Goal: Task Accomplishment & Management: Complete application form

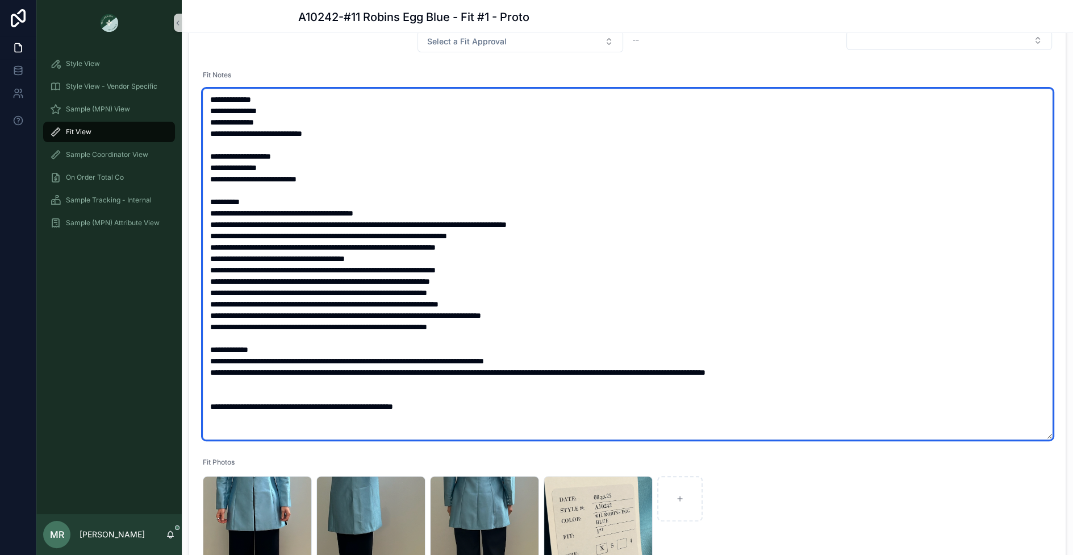
scroll to position [34, 0]
click at [296, 273] on textarea "scrollable content" at bounding box center [628, 264] width 850 height 351
drag, startPoint x: 313, startPoint y: 278, endPoint x: 259, endPoint y: 278, distance: 54.6
click at [259, 278] on textarea "scrollable content" at bounding box center [628, 264] width 850 height 351
drag, startPoint x: 332, startPoint y: 281, endPoint x: 305, endPoint y: 280, distance: 26.8
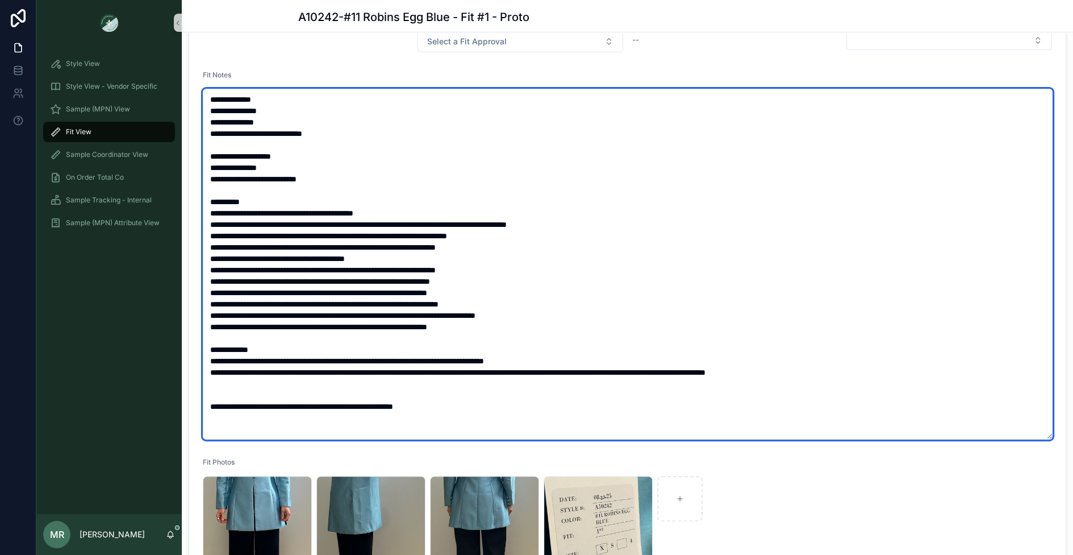
click at [305, 280] on textarea "scrollable content" at bounding box center [628, 264] width 850 height 351
click at [359, 280] on textarea "scrollable content" at bounding box center [628, 264] width 850 height 351
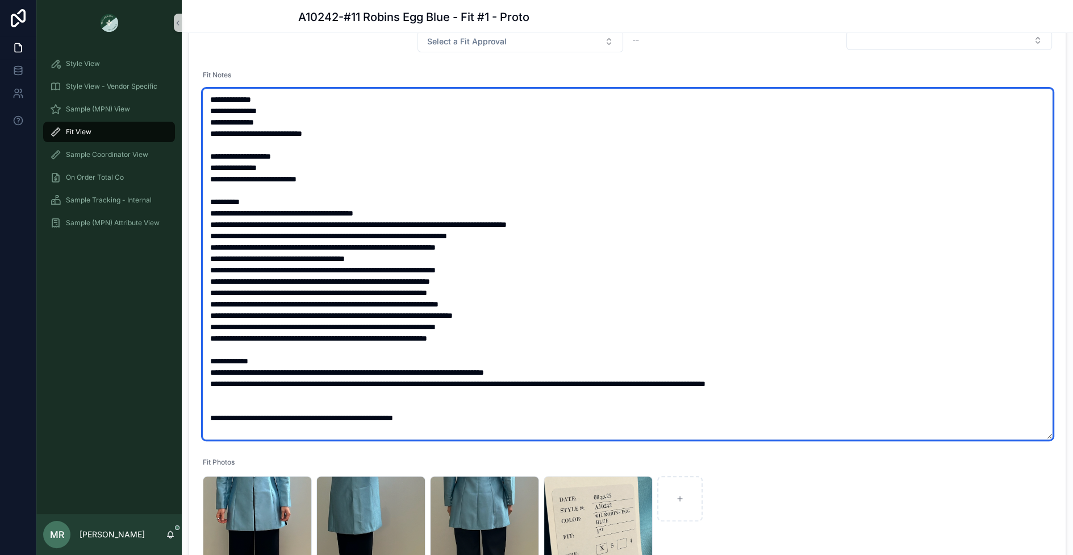
drag, startPoint x: 347, startPoint y: 293, endPoint x: 308, endPoint y: 289, distance: 39.4
click at [308, 289] on textarea "scrollable content" at bounding box center [628, 264] width 850 height 351
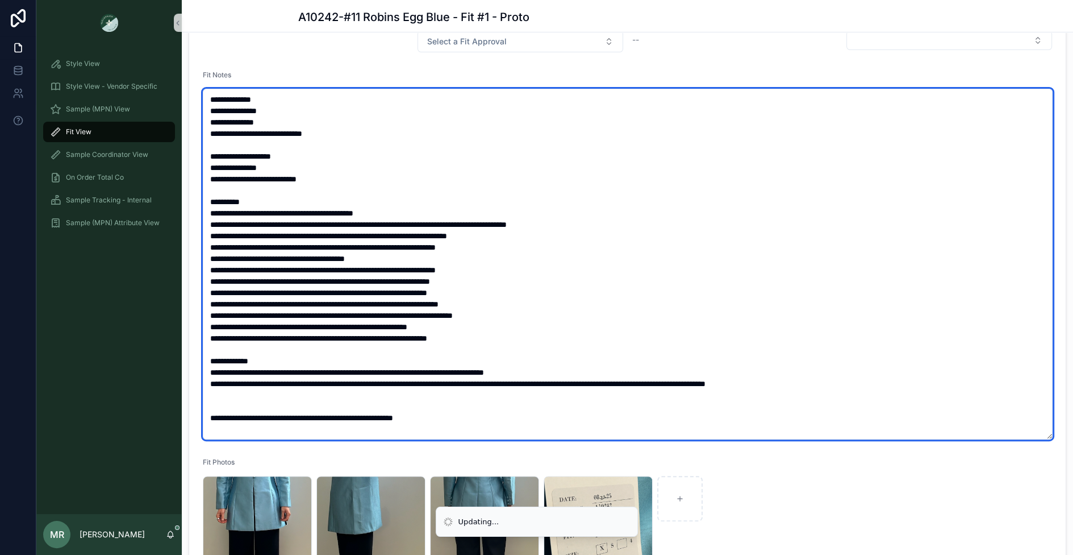
click at [513, 290] on textarea "scrollable content" at bounding box center [628, 264] width 850 height 351
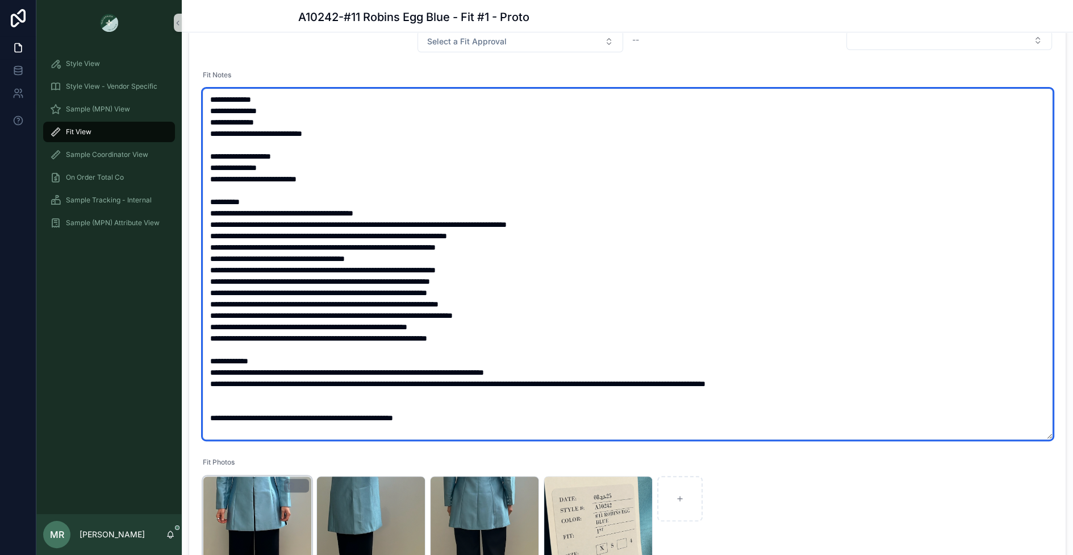
type textarea "**********"
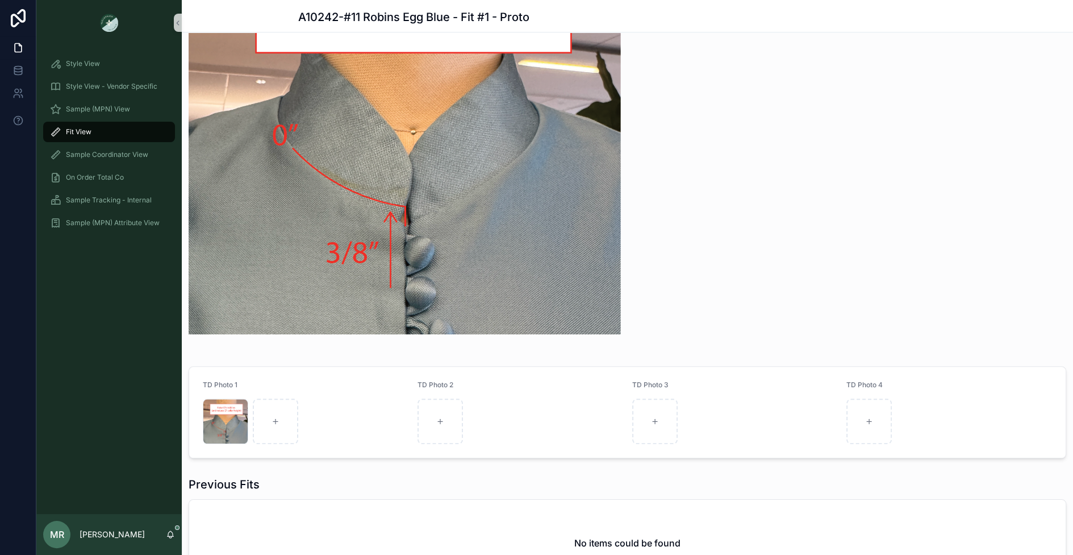
scroll to position [1145, 0]
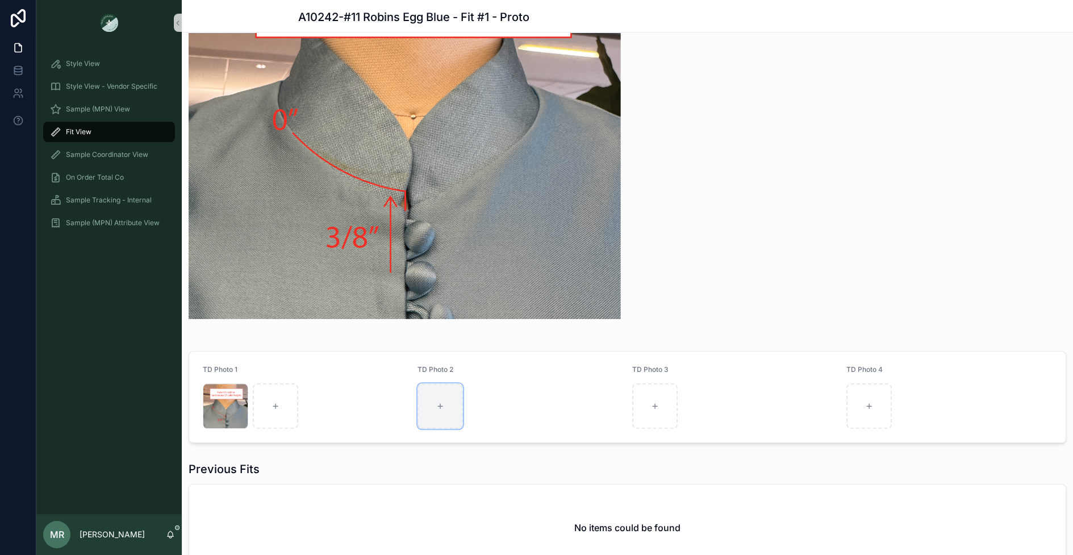
click at [433, 403] on div "scrollable content" at bounding box center [440, 405] width 45 height 45
type input "**********"
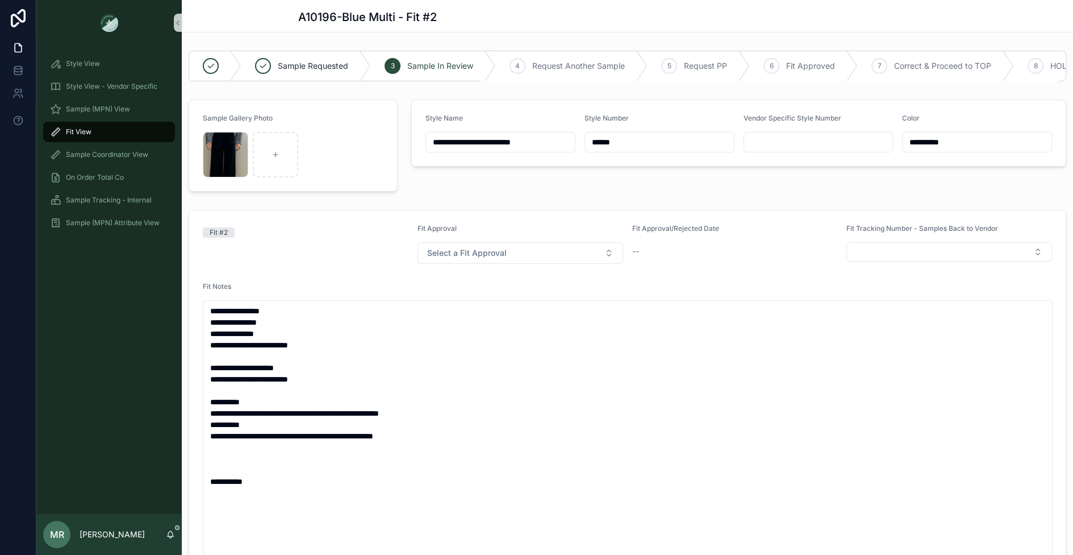
click at [442, 440] on textarea "**********" at bounding box center [628, 435] width 850 height 271
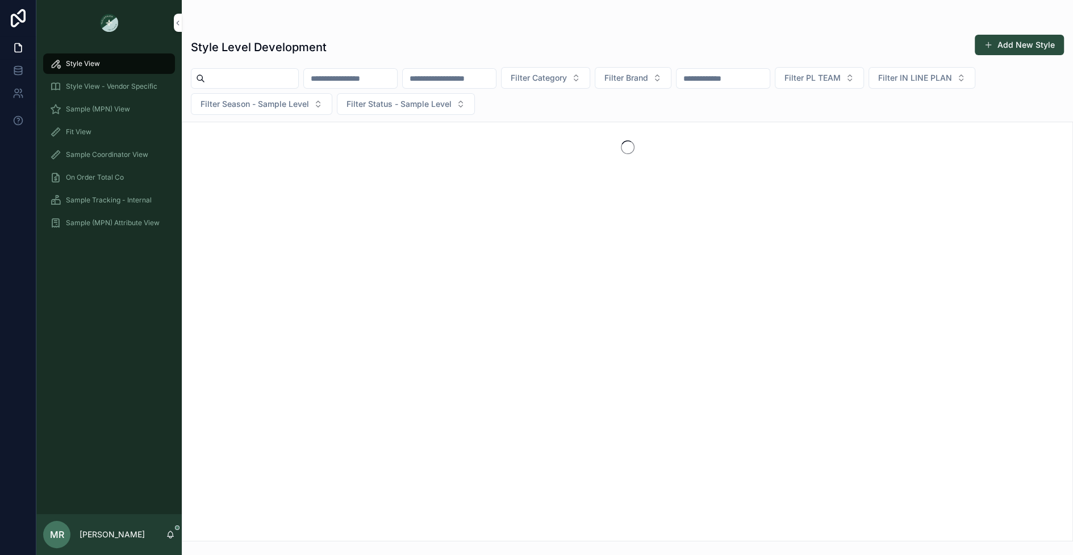
click at [74, 134] on span "Fit View" at bounding box center [79, 131] width 26 height 9
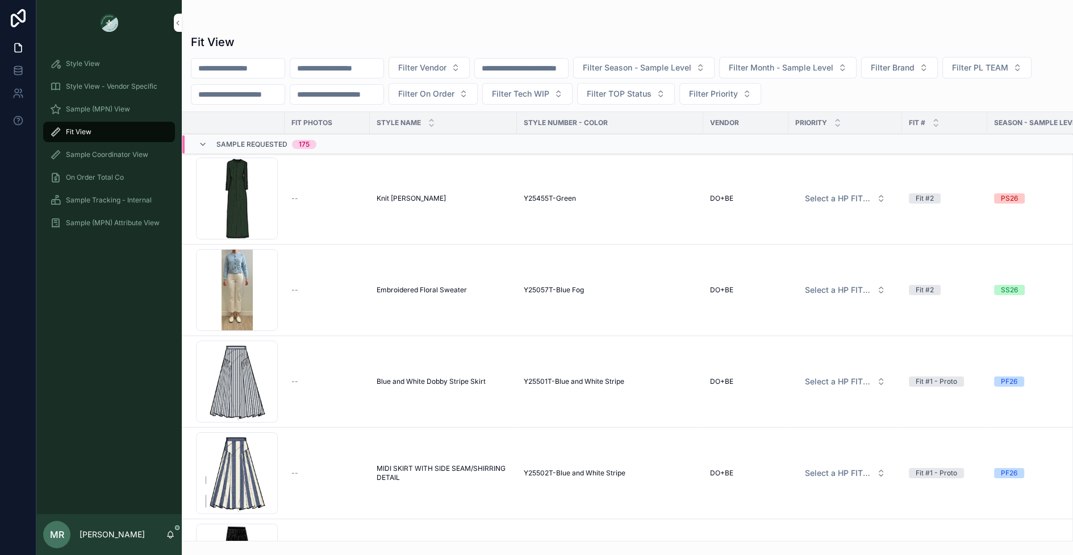
click at [447, 65] on span "Filter Vendor" at bounding box center [422, 67] width 48 height 11
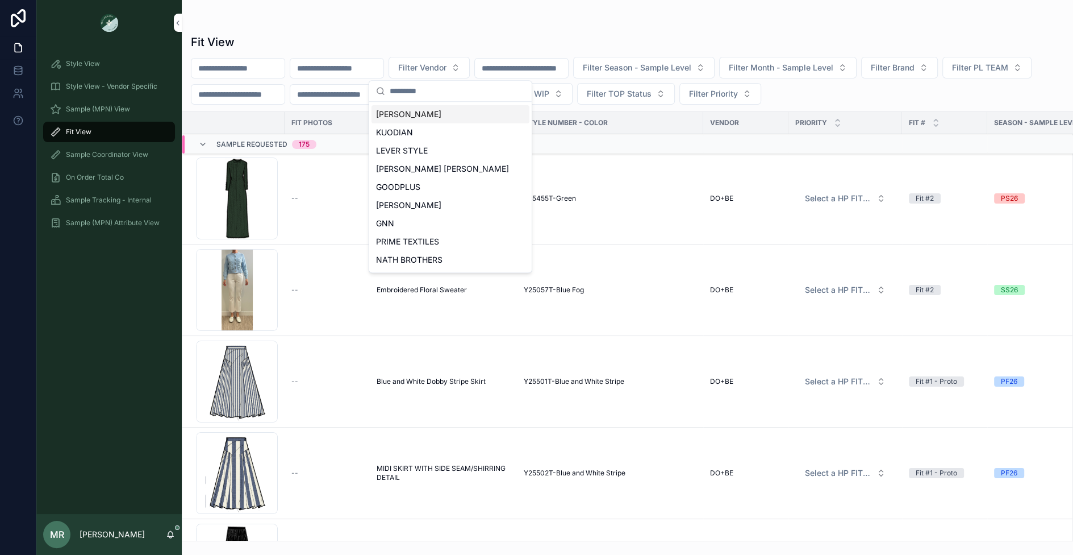
scroll to position [506, 0]
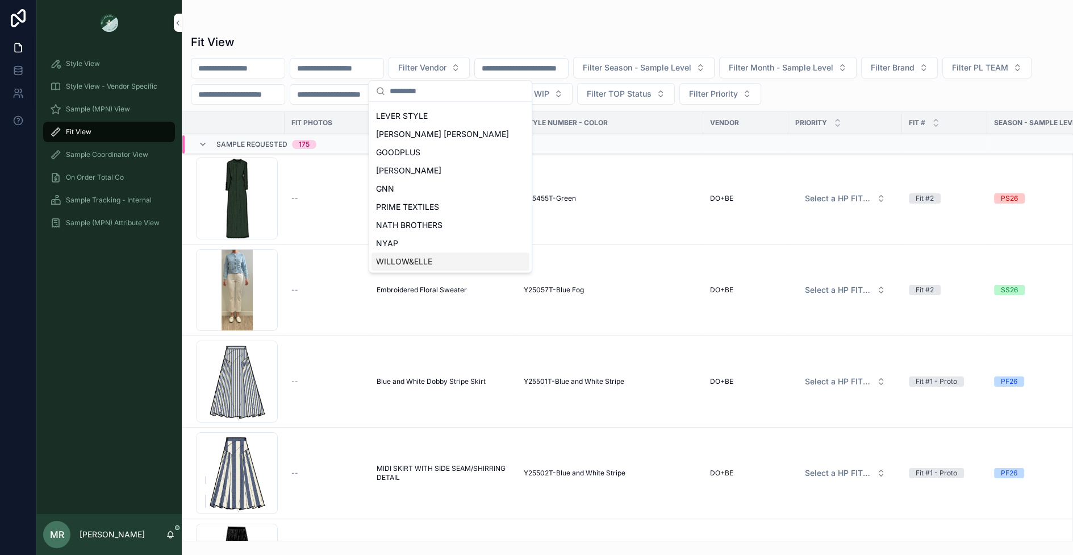
click at [409, 262] on span "WILLOW&ELLE" at bounding box center [404, 261] width 56 height 11
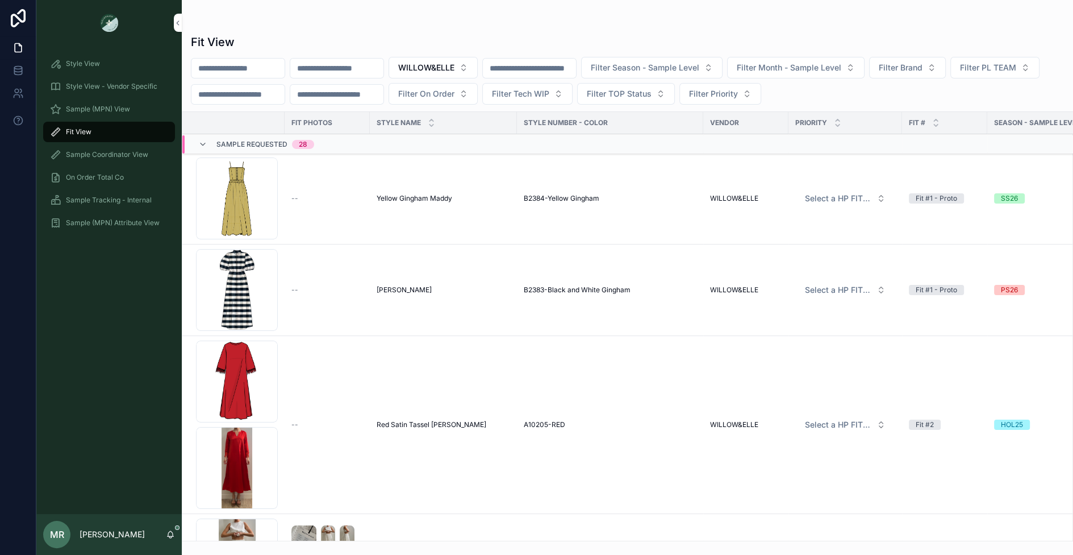
click at [663, 69] on span "Filter Season - Sample Level" at bounding box center [645, 67] width 109 height 11
click at [629, 131] on div "PS26" at bounding box center [683, 131] width 158 height 18
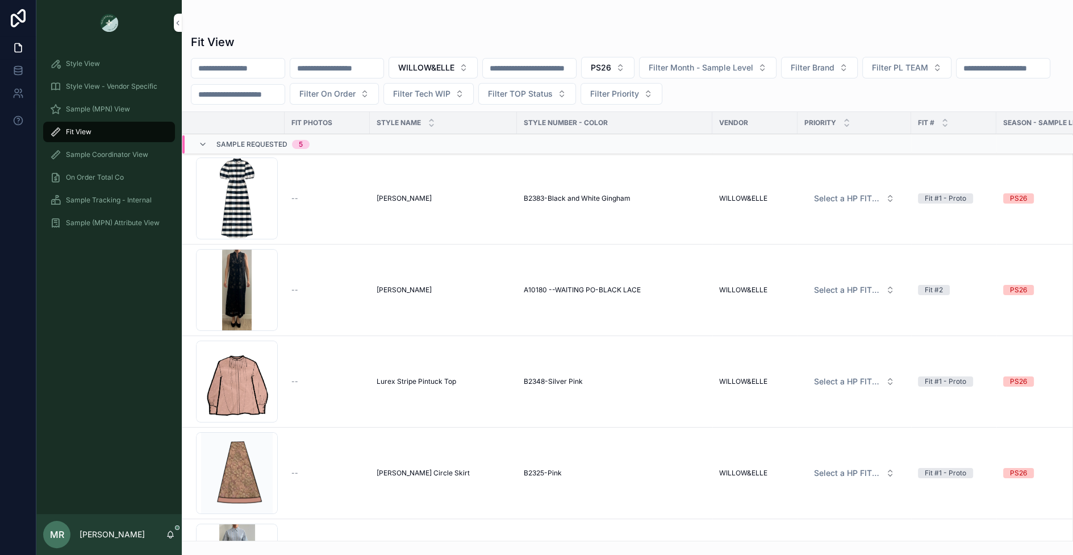
click at [356, 92] on span "Filter On Order" at bounding box center [327, 93] width 56 height 11
click at [393, 177] on div "Yes" at bounding box center [454, 175] width 158 height 18
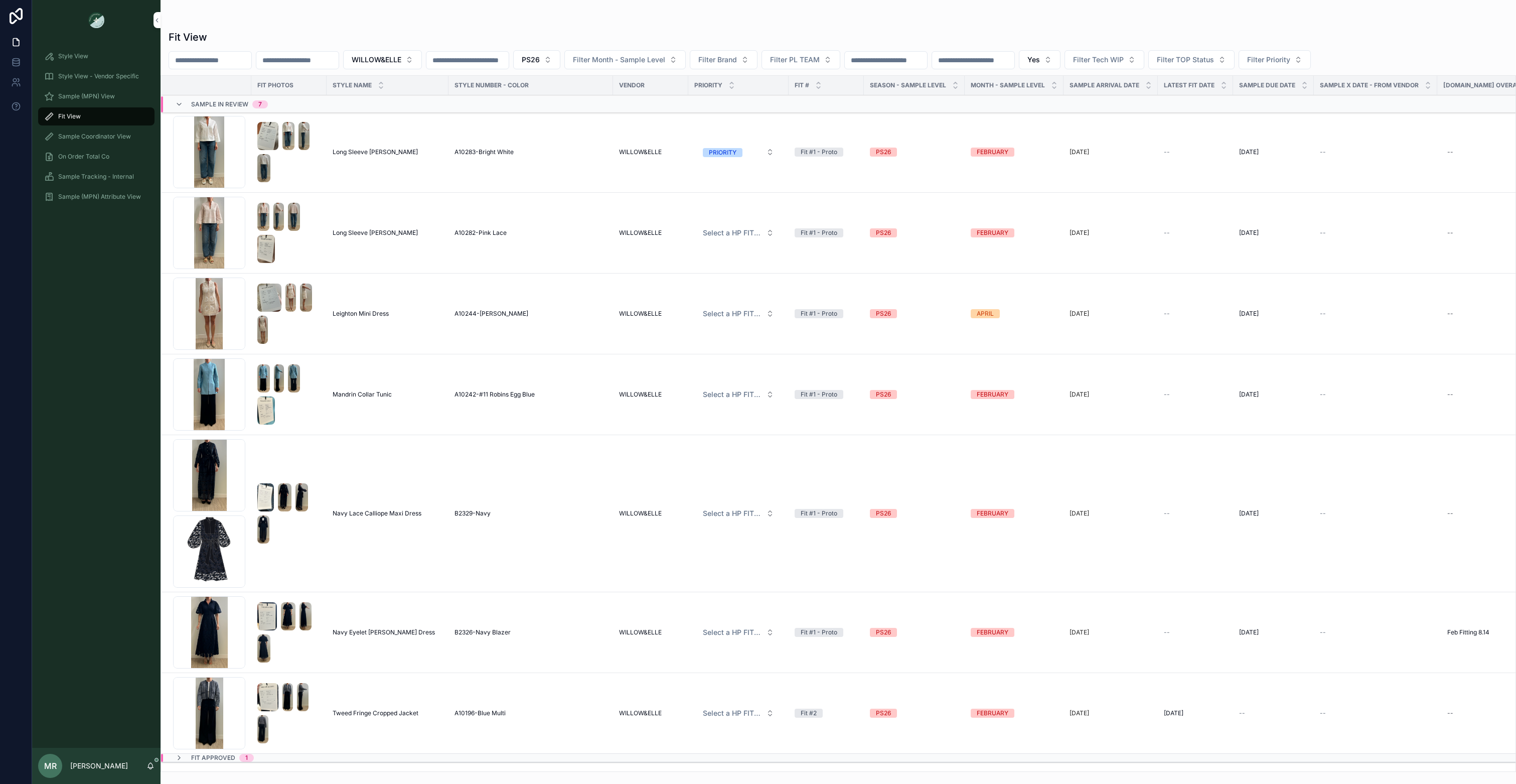
click at [539, 62] on span "PS26" at bounding box center [531, 59] width 18 height 10
click at [538, 117] on div "SS26" at bounding box center [576, 117] width 140 height 16
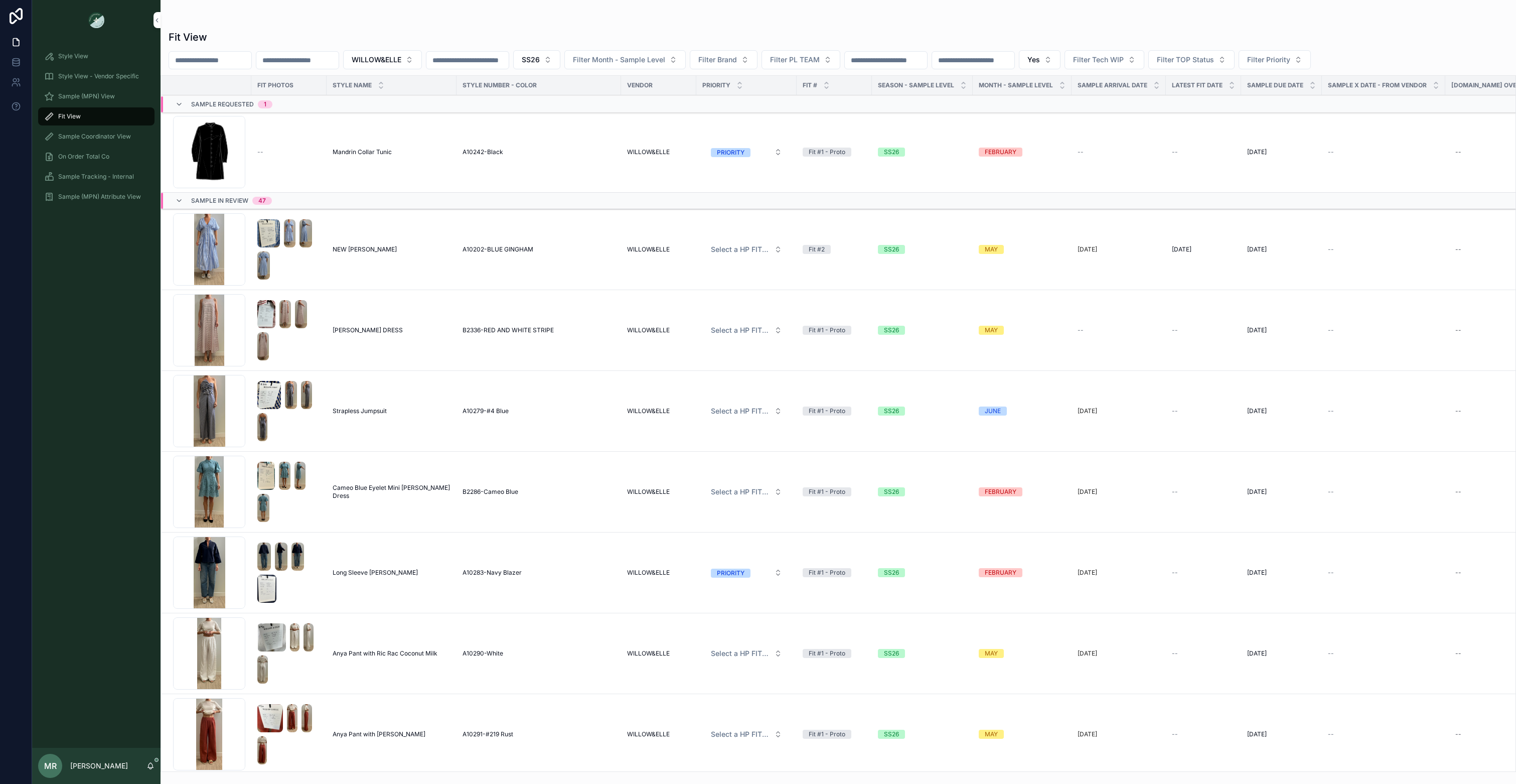
click at [175, 103] on icon "scrollable content" at bounding box center [178, 104] width 8 height 8
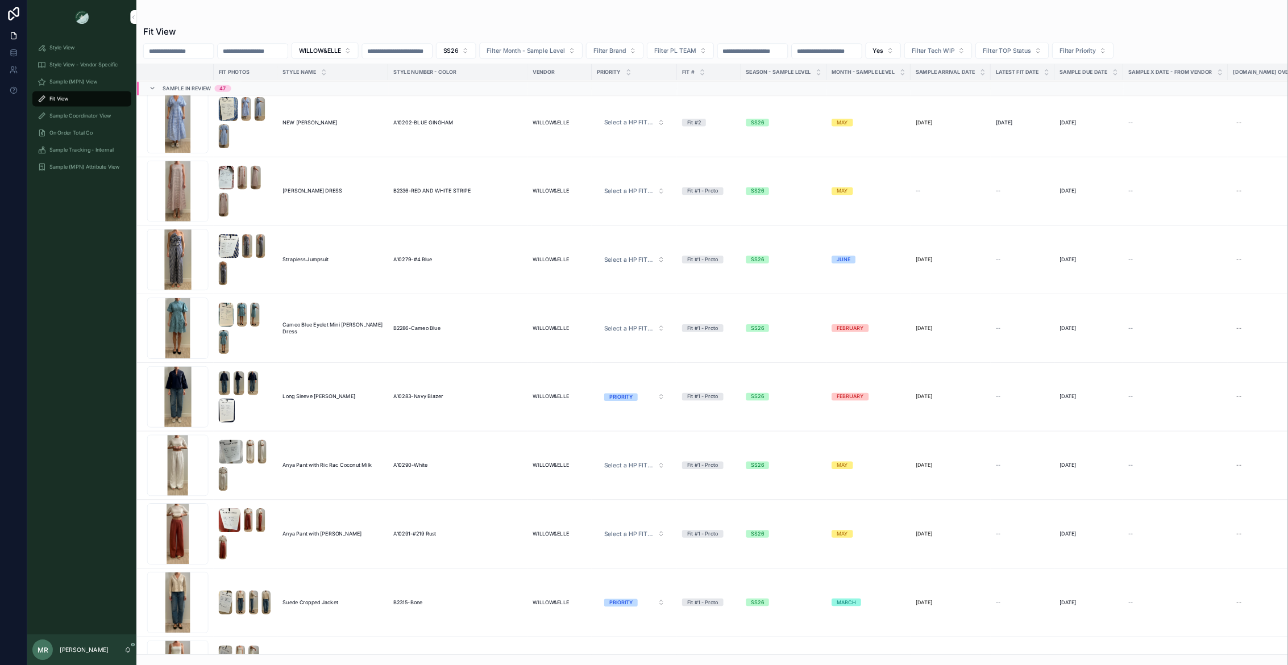
scroll to position [27, 0]
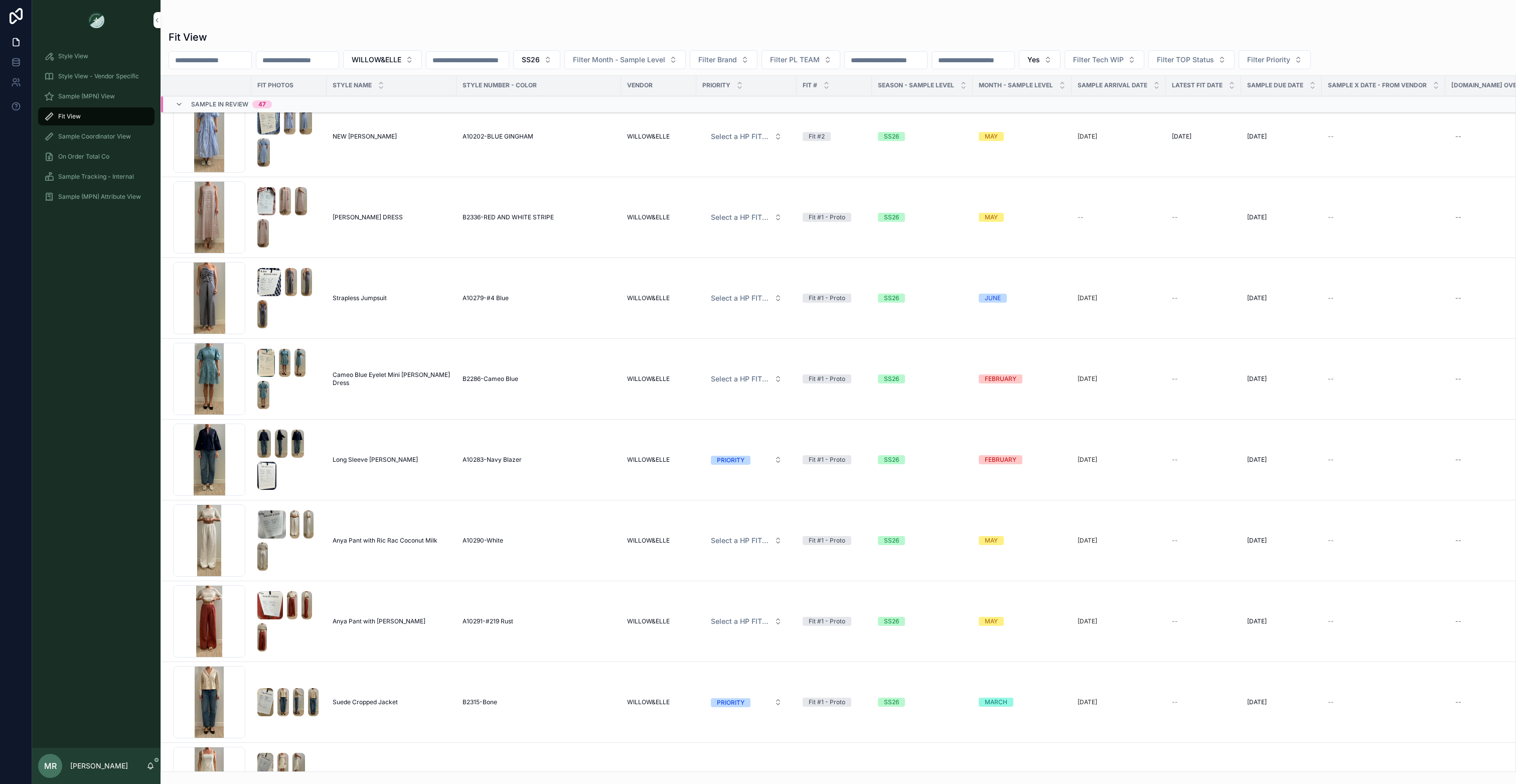
click at [656, 61] on span "Filter Month - Sample Level" at bounding box center [619, 59] width 93 height 10
click at [617, 130] on div "MARCH" at bounding box center [664, 132] width 140 height 16
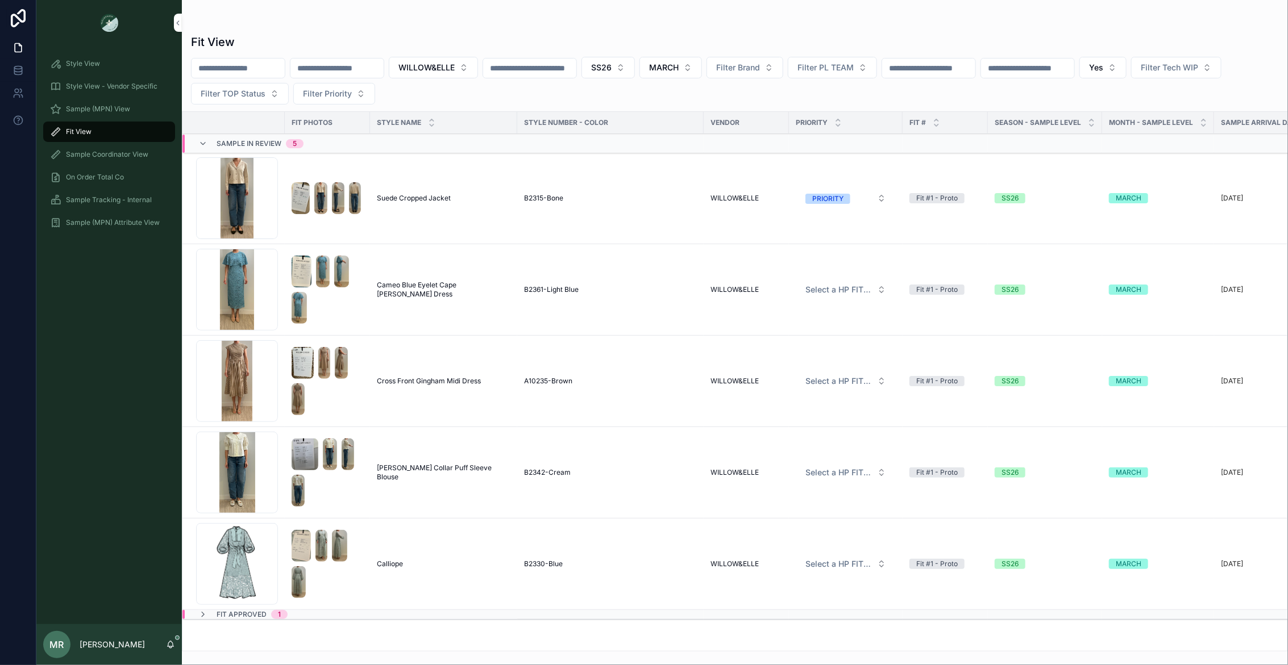
click at [702, 72] on button "MARCH" at bounding box center [670, 68] width 63 height 22
click at [661, 186] on div "APRIL" at bounding box center [701, 186] width 158 height 18
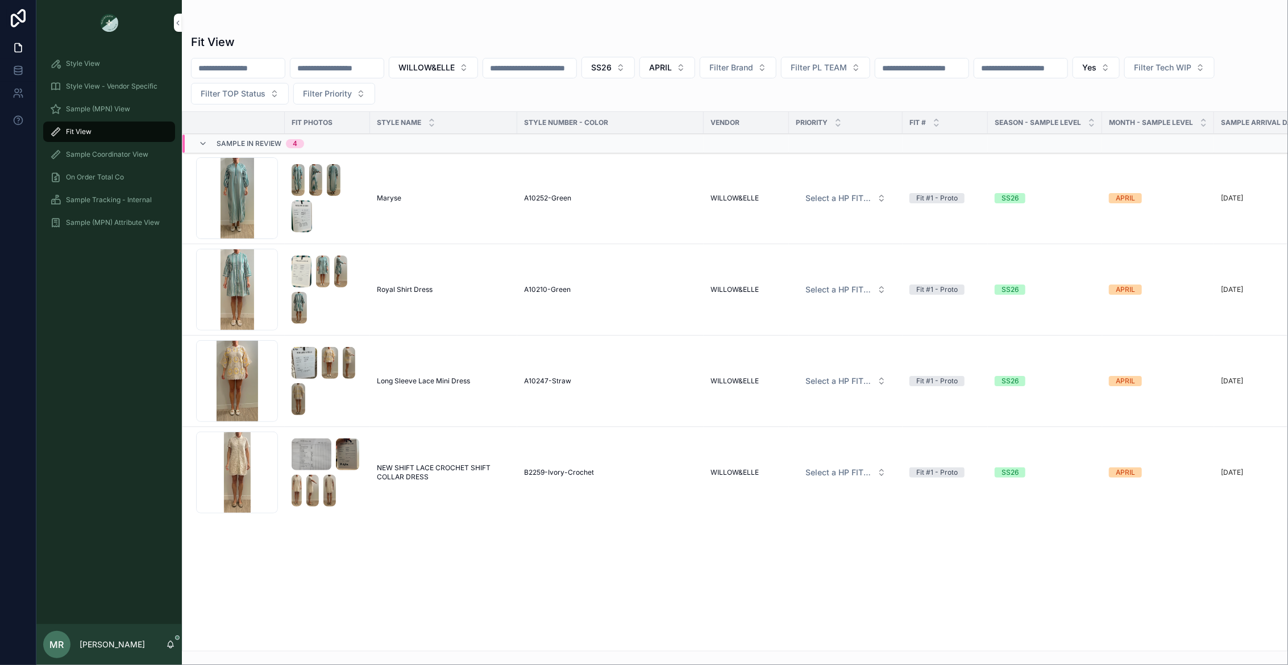
click at [695, 69] on button "APRIL" at bounding box center [667, 68] width 56 height 22
click at [669, 203] on div "MAY" at bounding box center [698, 204] width 158 height 18
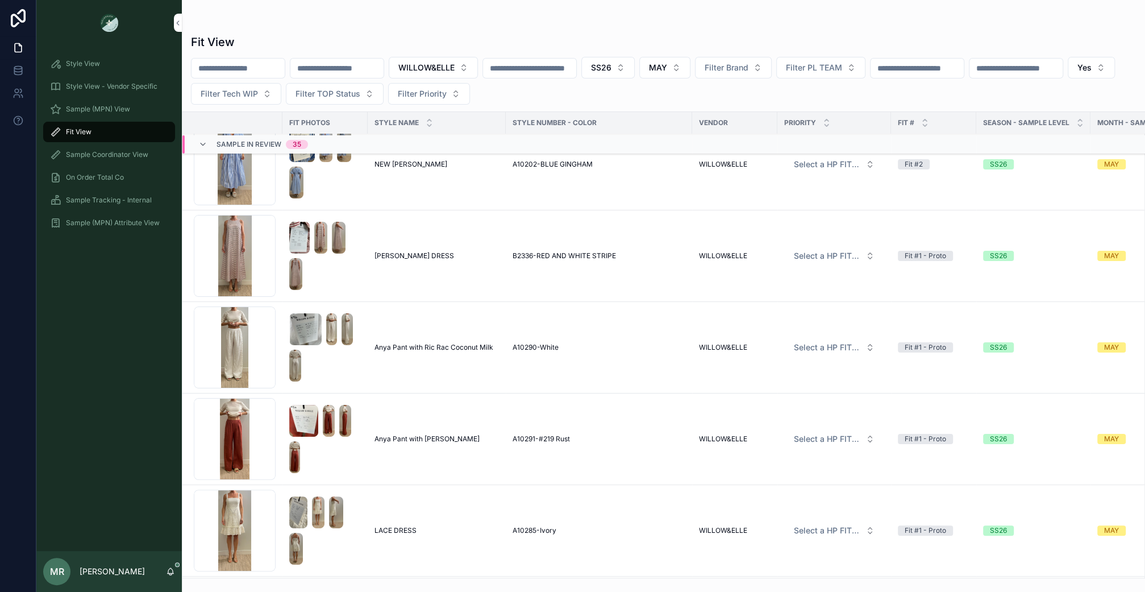
scroll to position [0, 2]
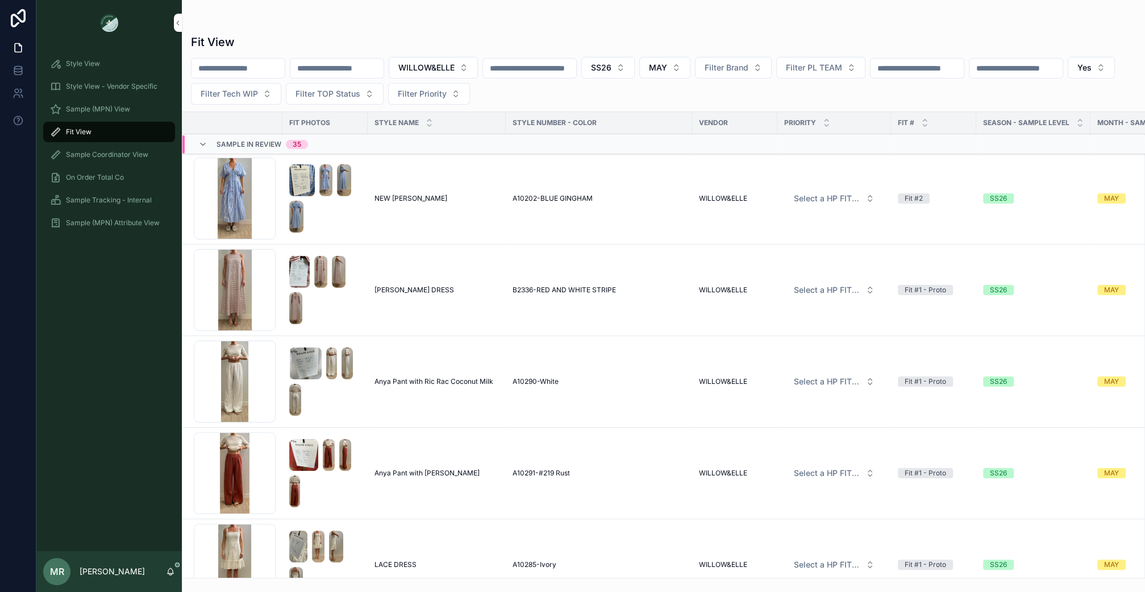
click at [197, 143] on div "Sample In Review 35" at bounding box center [253, 144] width 137 height 18
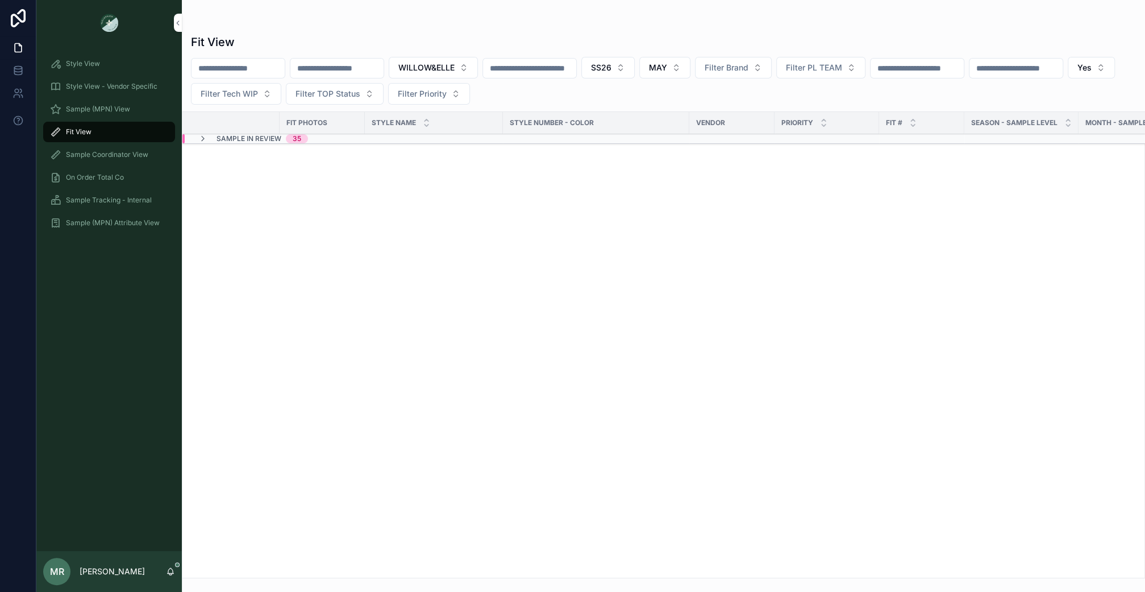
click at [203, 138] on icon "scrollable content" at bounding box center [202, 138] width 9 height 9
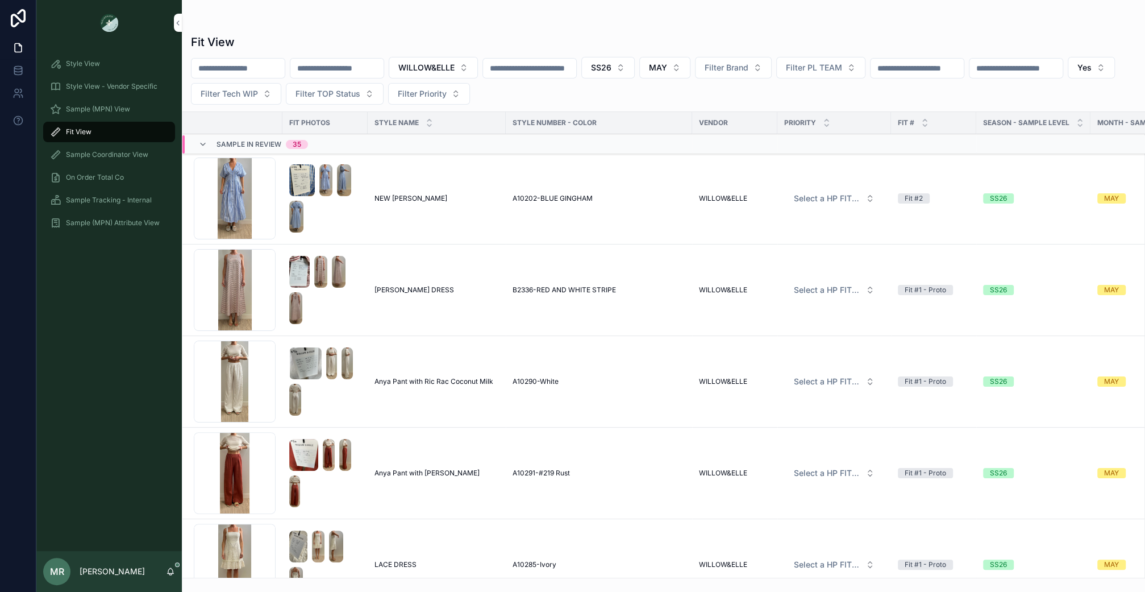
click at [667, 70] on span "MAY" at bounding box center [658, 67] width 18 height 11
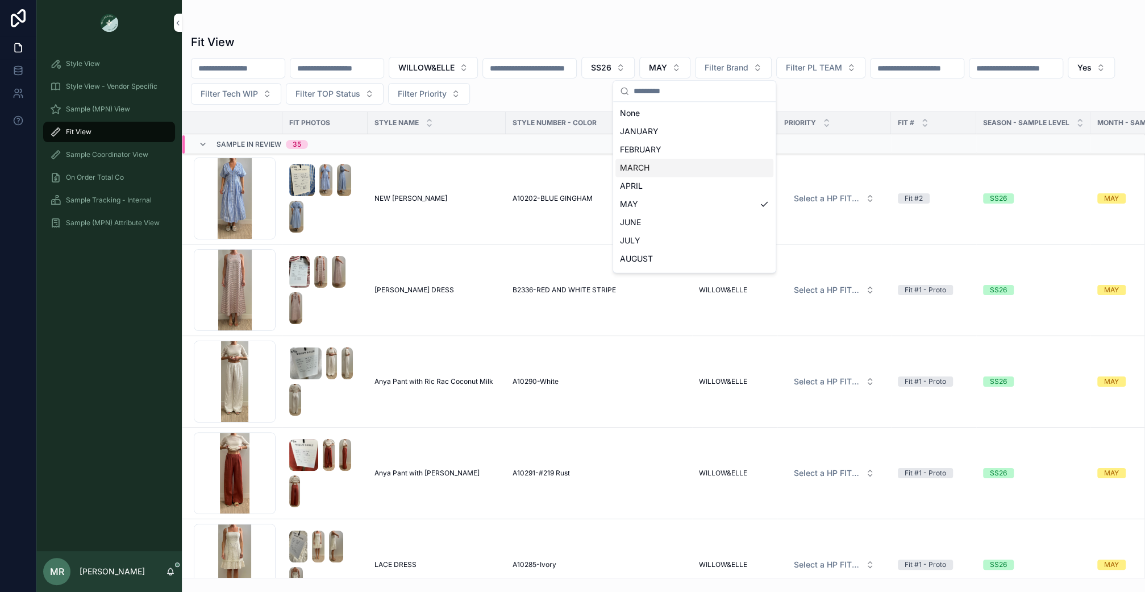
click at [638, 164] on div "MARCH" at bounding box center [694, 168] width 158 height 18
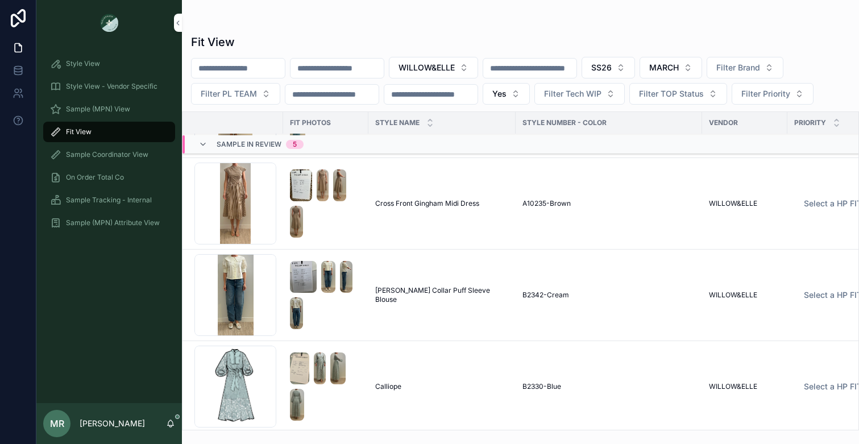
scroll to position [191, 2]
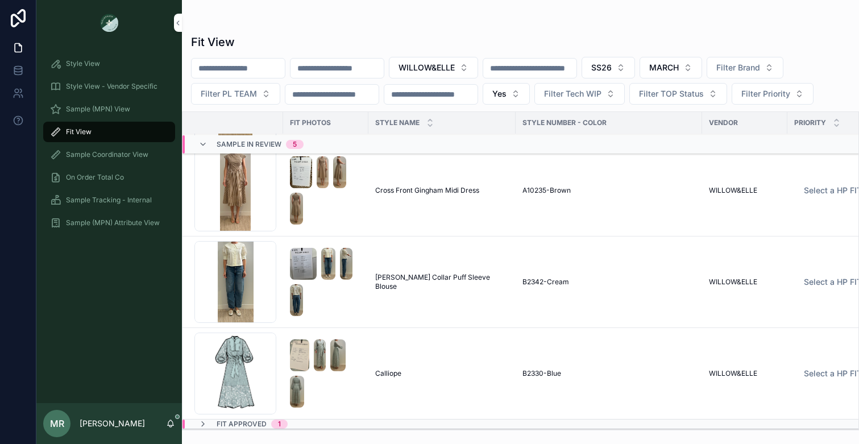
click at [635, 63] on button "SS26" at bounding box center [607, 68] width 53 height 22
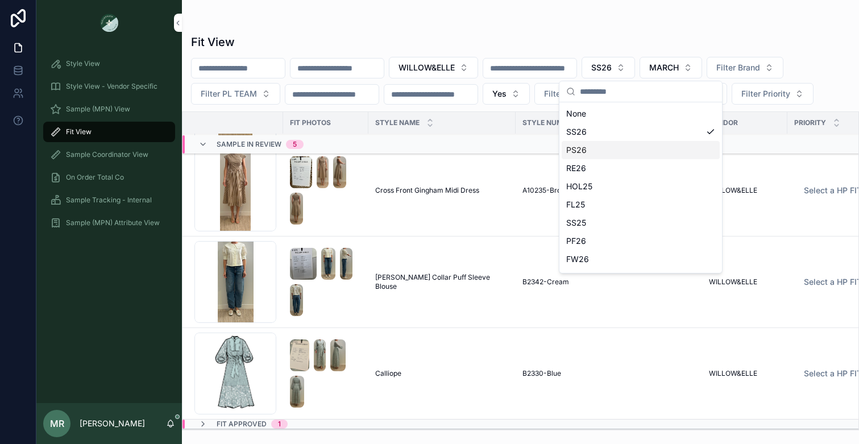
click at [592, 148] on div "PS26" at bounding box center [640, 150] width 158 height 18
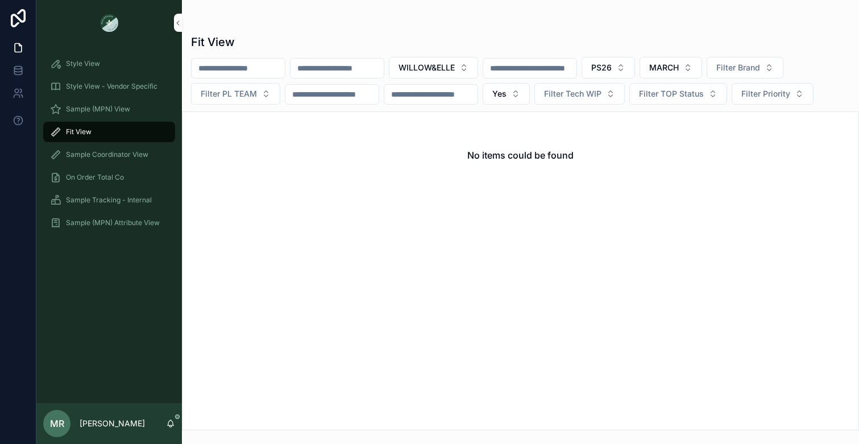
click at [679, 64] on span "MARCH" at bounding box center [664, 67] width 30 height 11
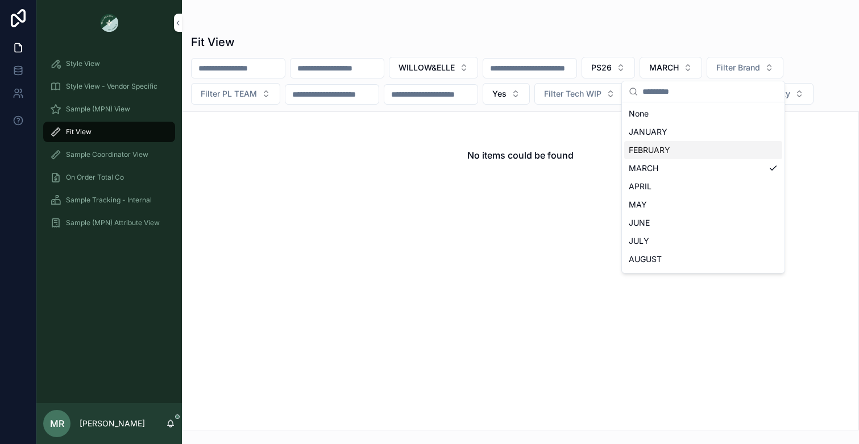
click at [649, 146] on div "FEBRUARY" at bounding box center [703, 150] width 158 height 18
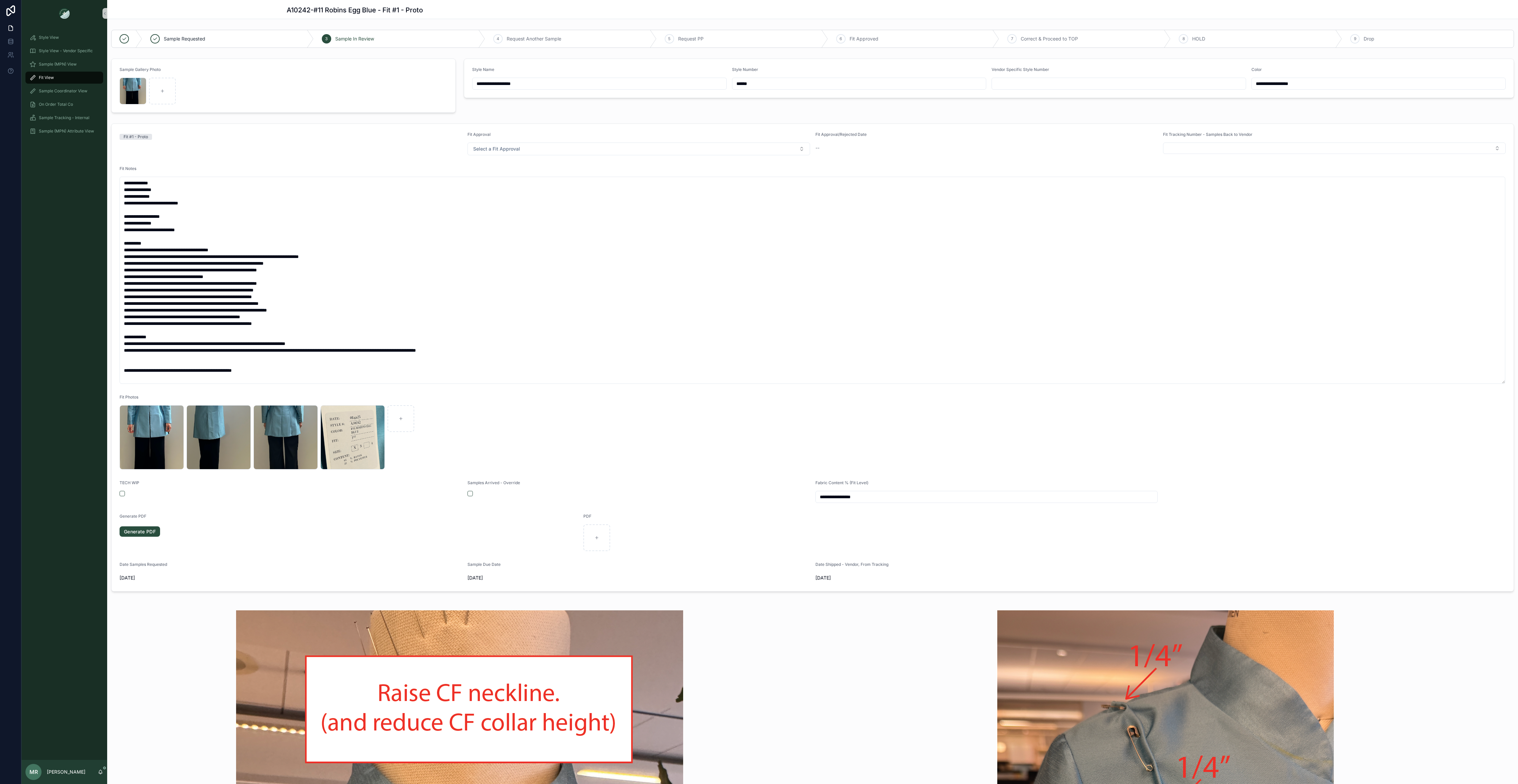
scroll to position [20, 0]
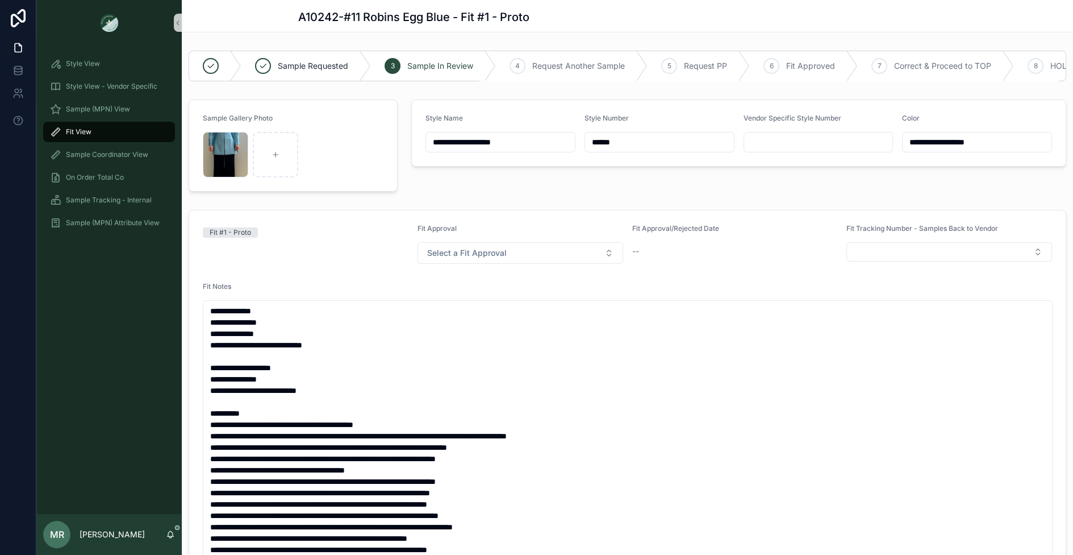
scroll to position [34, 0]
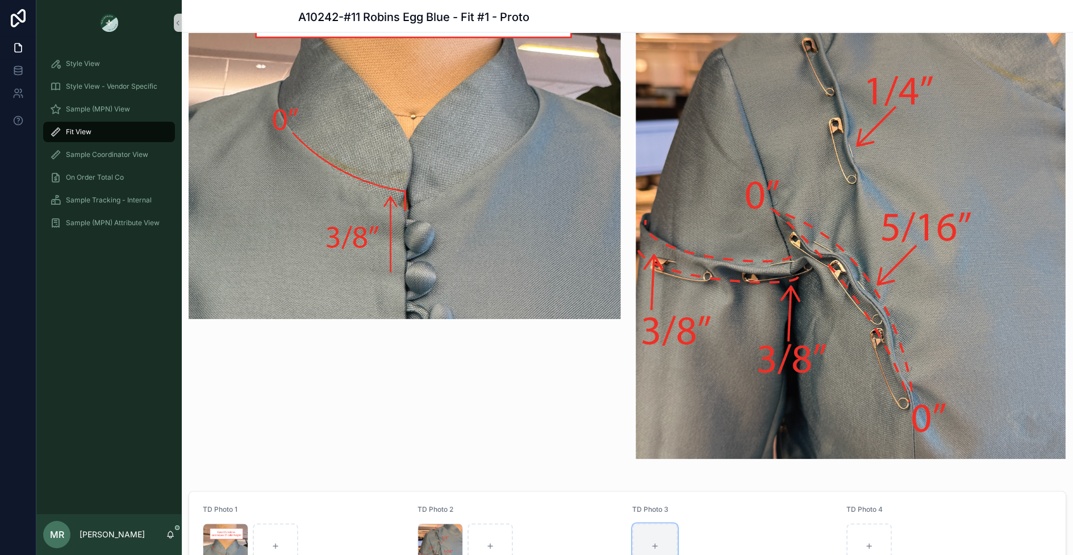
click at [642, 536] on div "scrollable content" at bounding box center [654, 545] width 45 height 45
type input "**********"
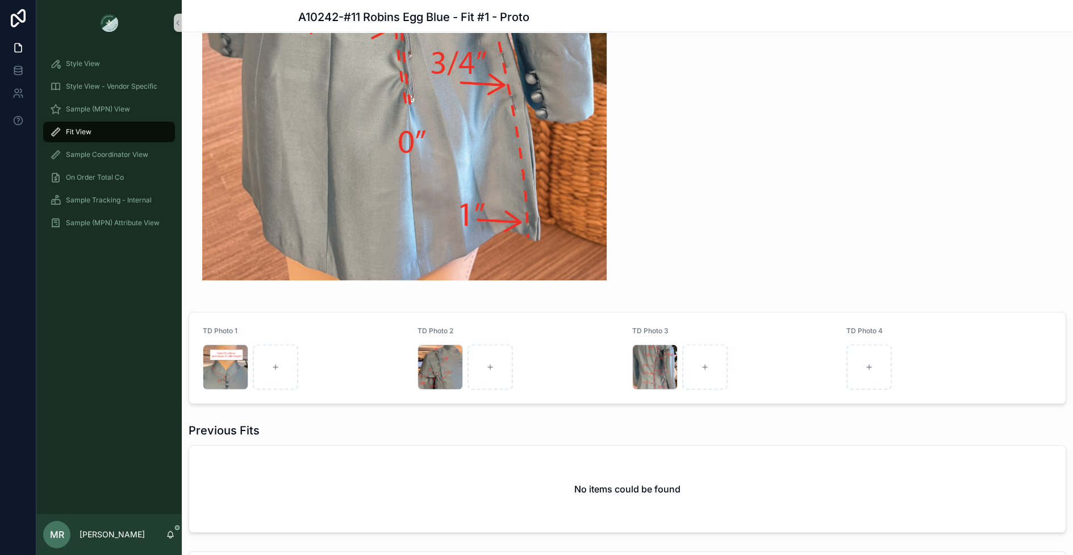
scroll to position [2228, 0]
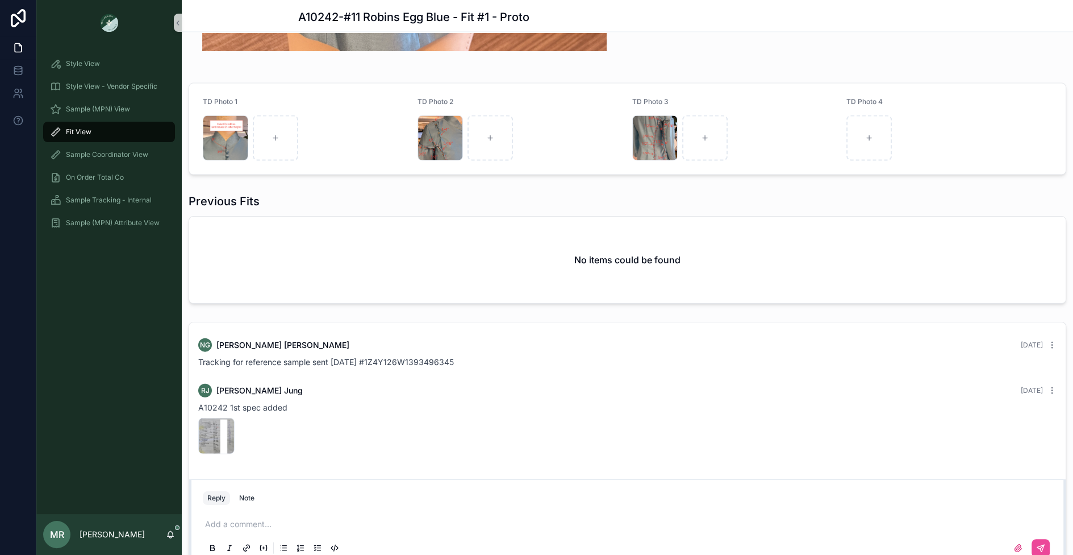
scroll to position [2384, 0]
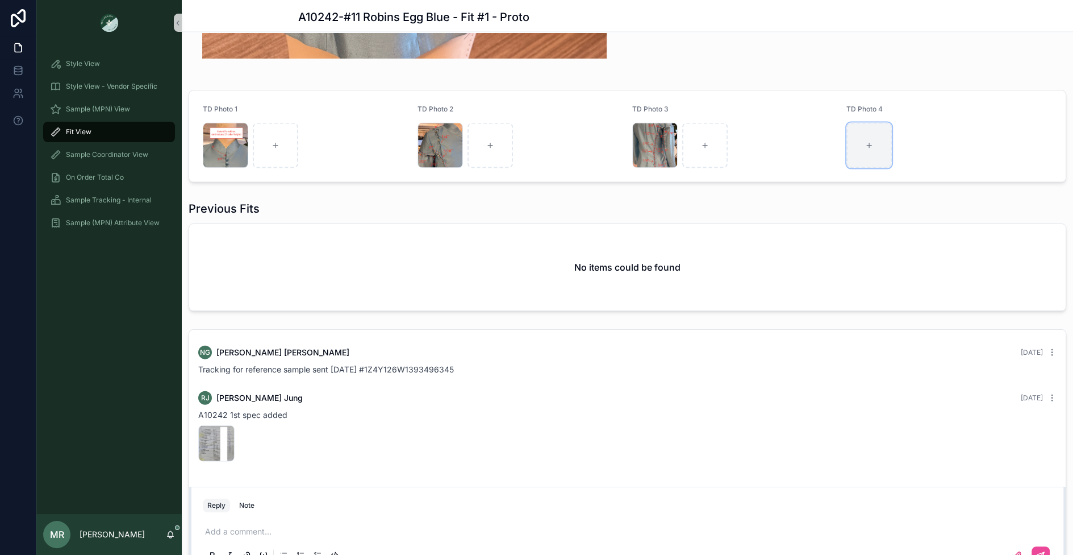
click at [865, 153] on div "scrollable content" at bounding box center [869, 145] width 45 height 45
type input "**********"
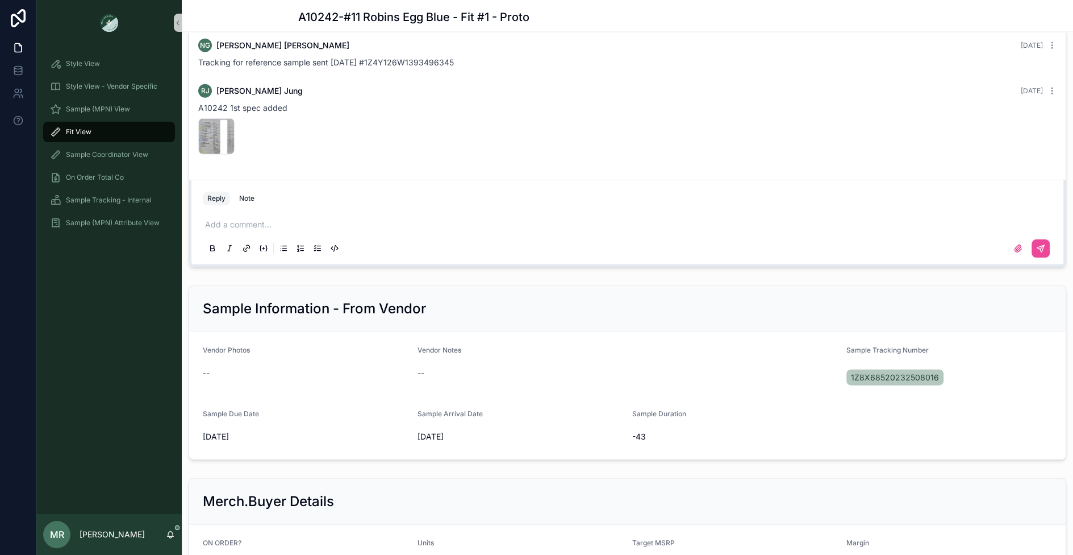
scroll to position [2749, 0]
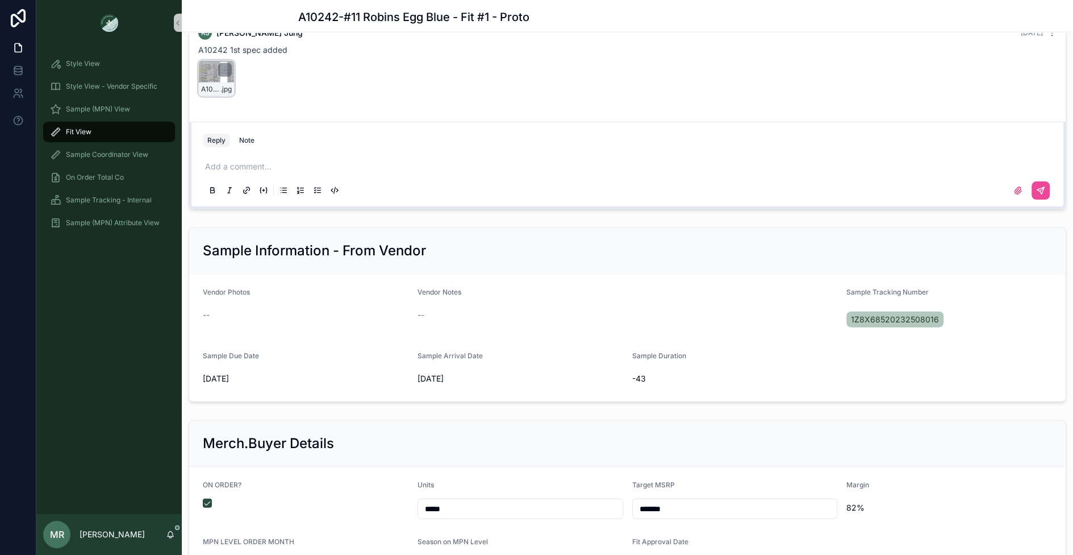
click at [210, 66] on div "A10242--1ST-SPEC .jpg" at bounding box center [216, 78] width 36 height 36
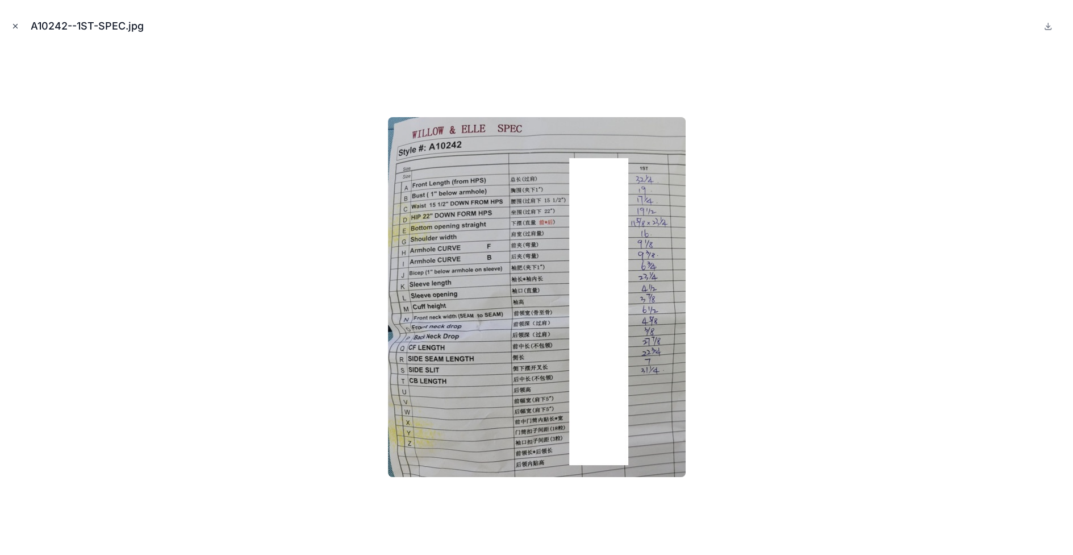
click at [16, 28] on icon "Close modal" at bounding box center [15, 26] width 8 height 8
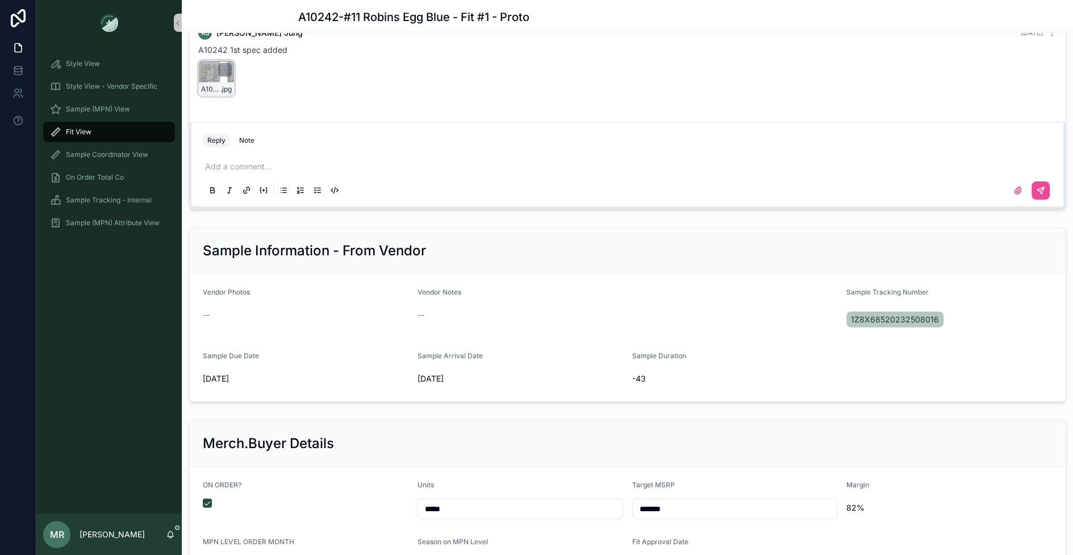
click at [206, 68] on div "A10242--1ST-SPEC .jpg" at bounding box center [216, 78] width 36 height 36
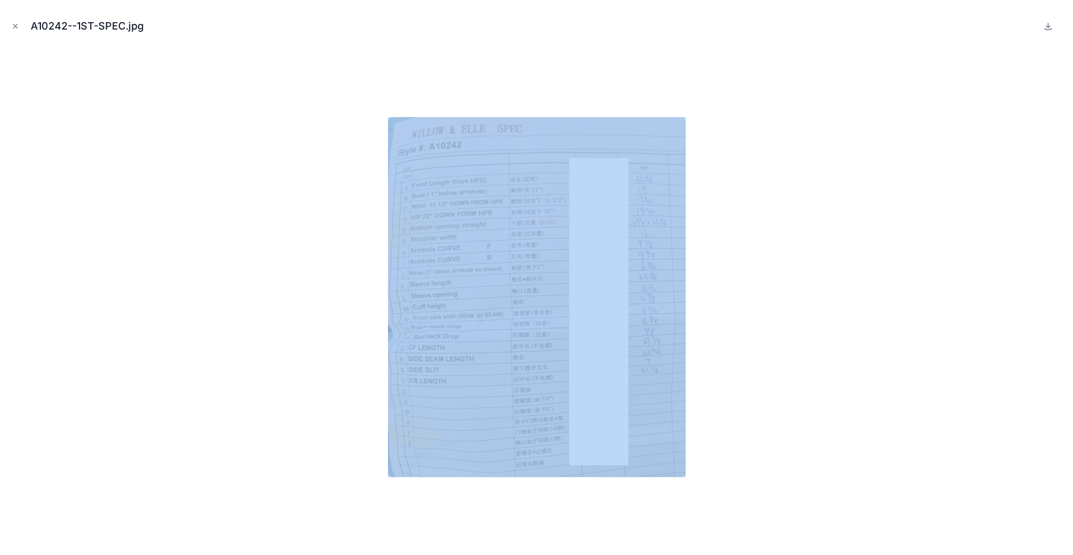
click at [206, 68] on div at bounding box center [536, 297] width 1055 height 498
click at [14, 22] on icon "Close modal" at bounding box center [15, 26] width 8 height 8
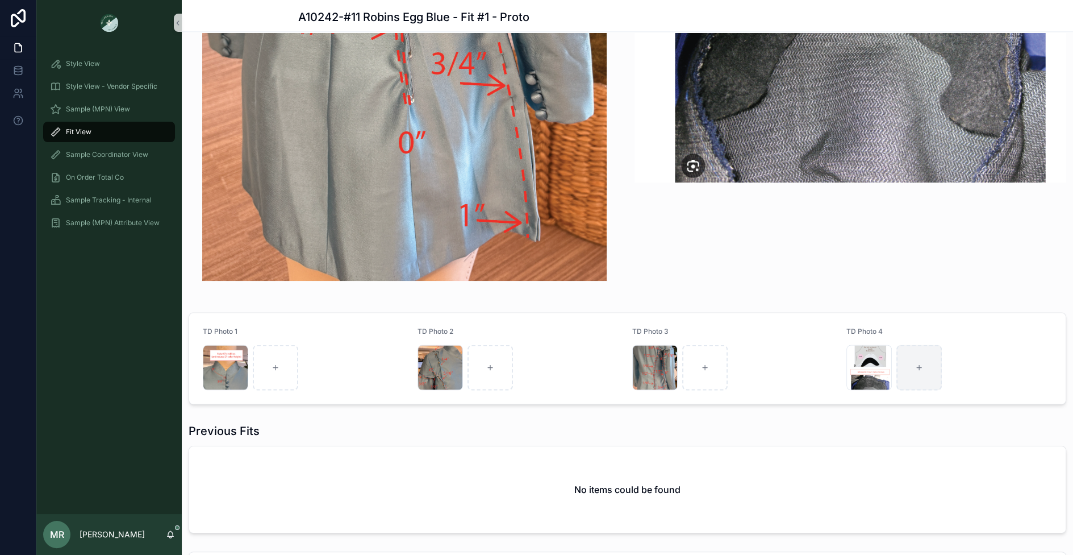
scroll to position [2187, 0]
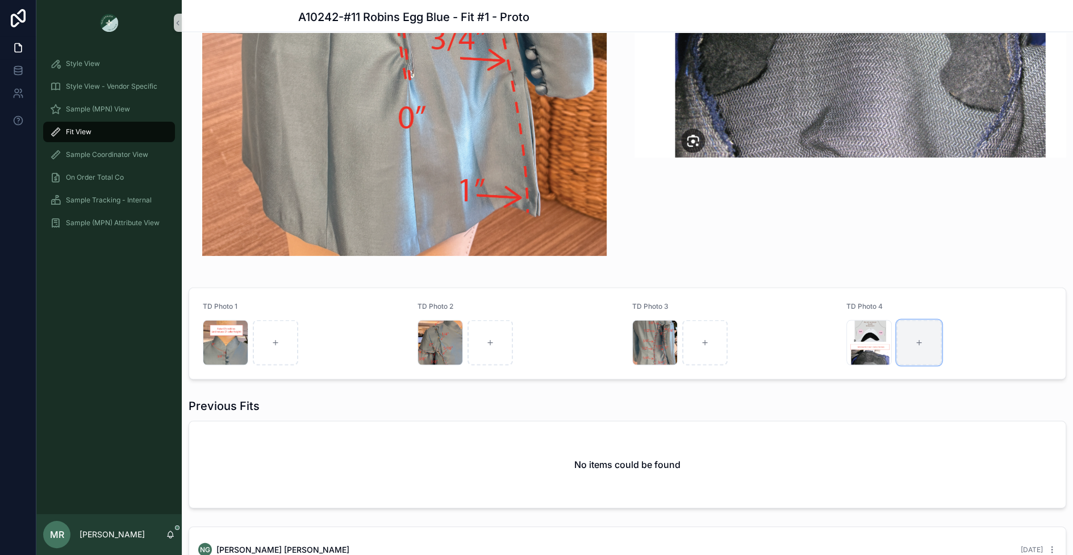
click at [918, 344] on icon "scrollable content" at bounding box center [919, 343] width 8 height 8
type input "**********"
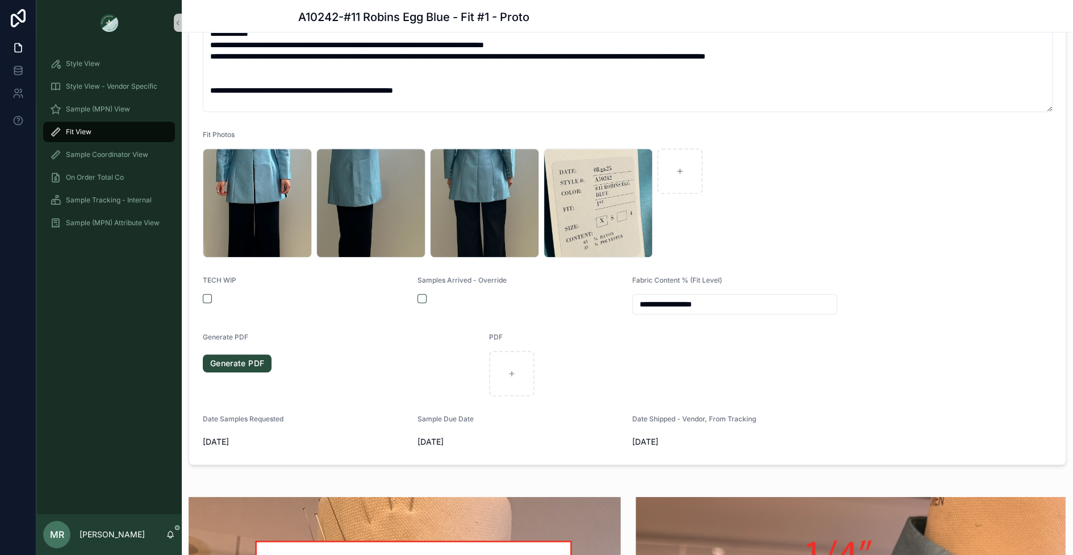
scroll to position [490, 0]
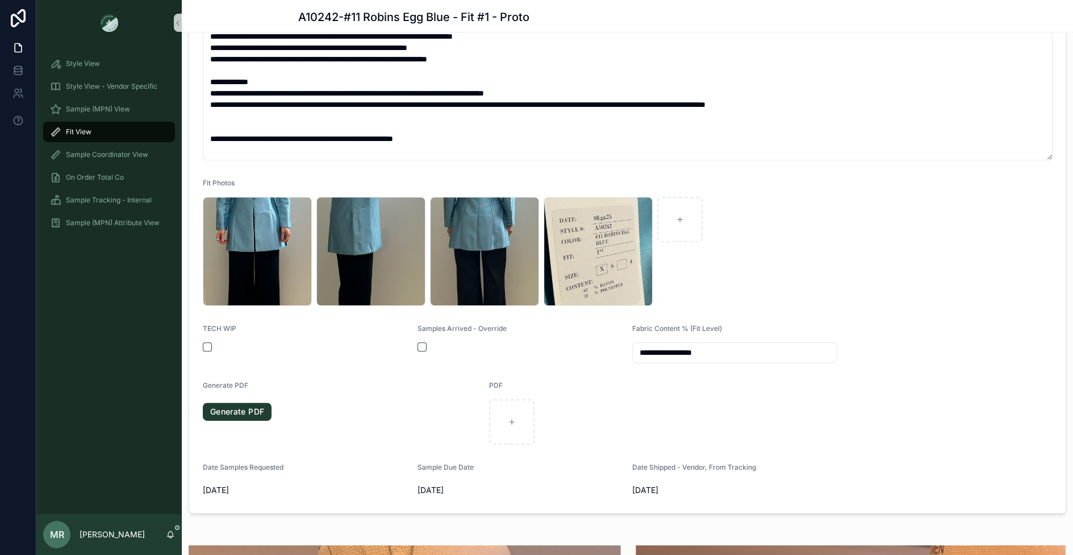
click at [251, 409] on link "Generate PDF" at bounding box center [237, 411] width 69 height 18
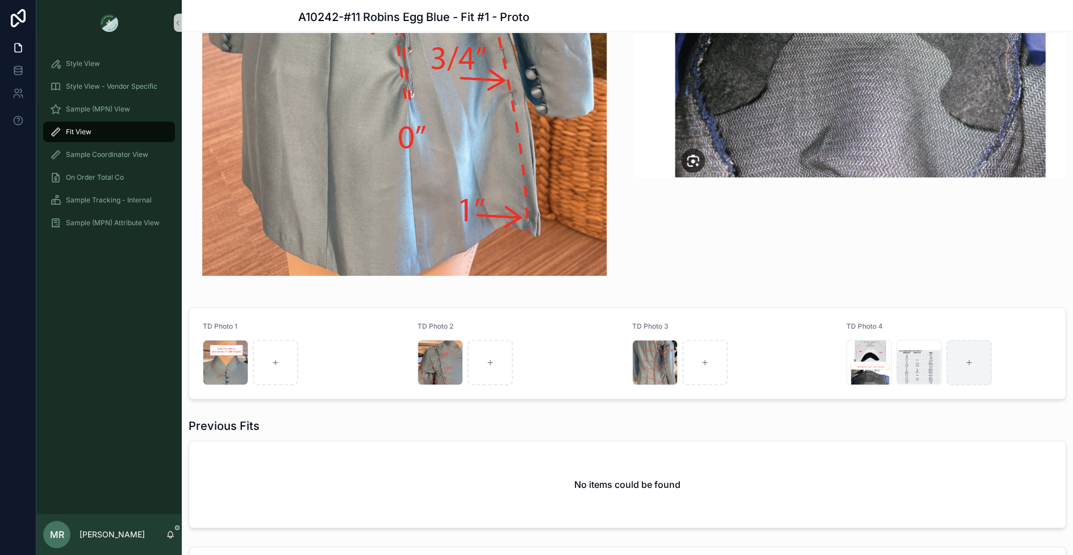
scroll to position [2190, 0]
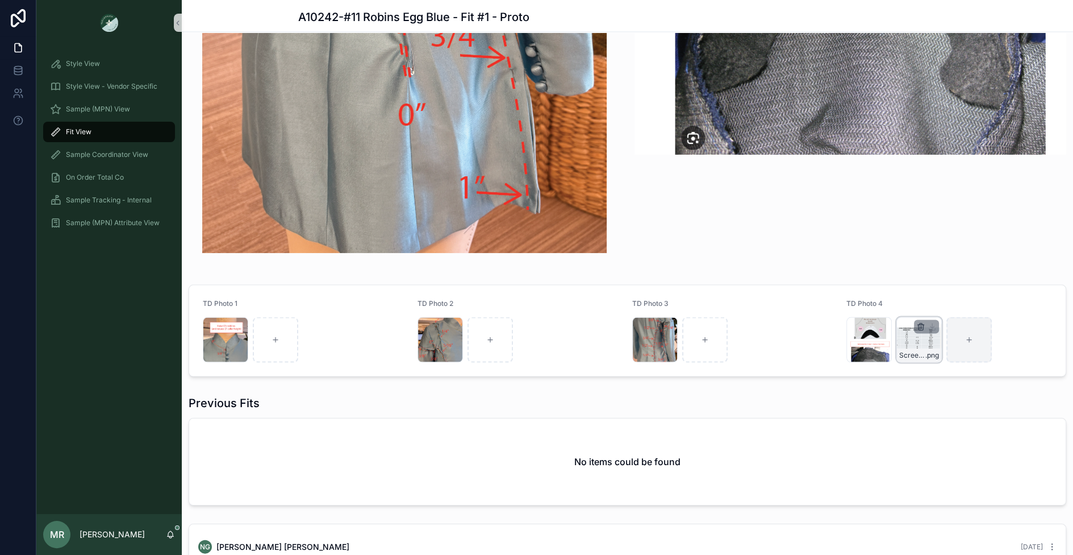
click at [922, 323] on icon "scrollable content" at bounding box center [921, 324] width 2 height 2
click at [944, 305] on icon "scrollable content" at bounding box center [945, 303] width 9 height 9
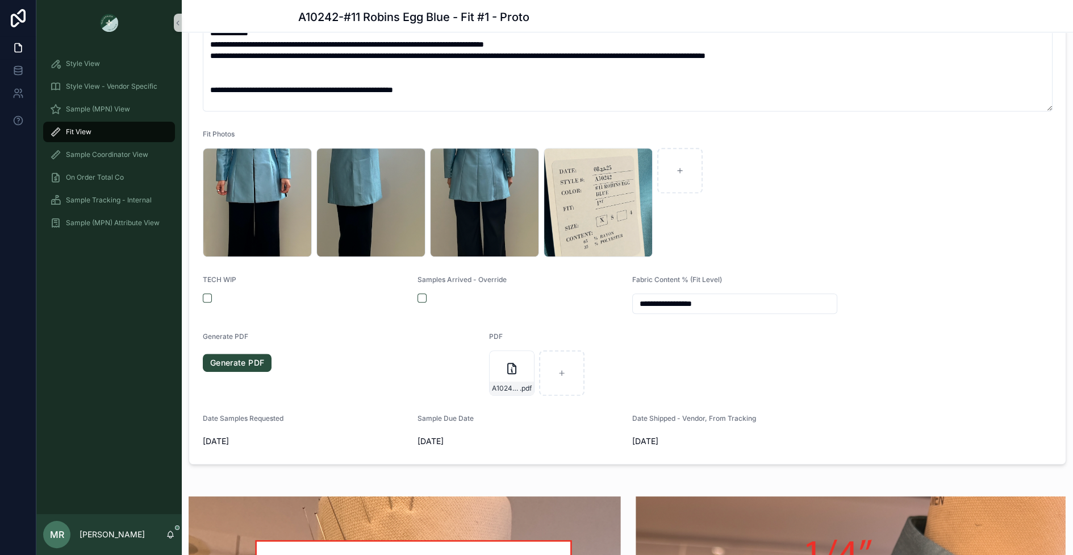
scroll to position [459, 0]
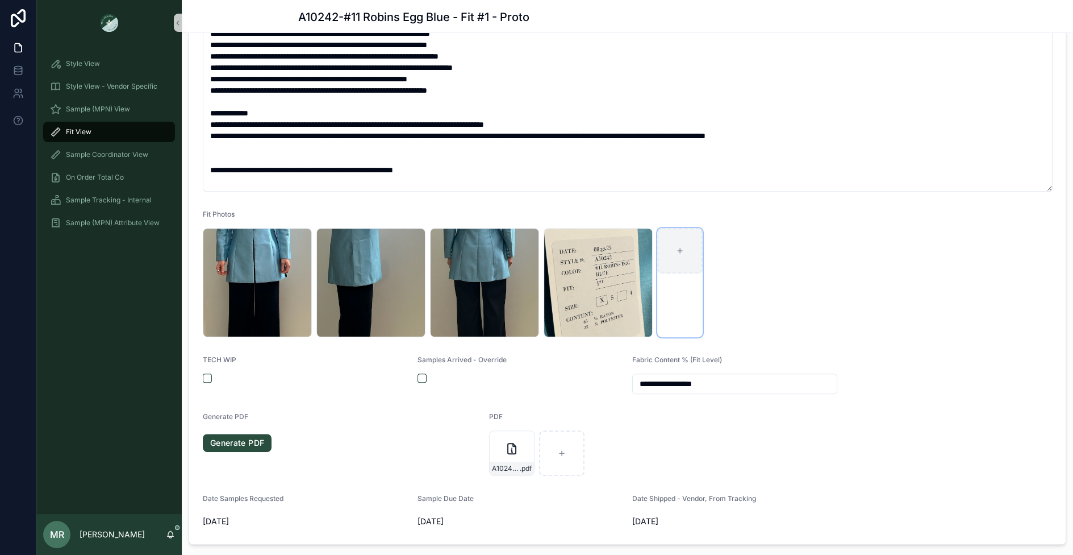
click at [689, 258] on div "scrollable content" at bounding box center [679, 250] width 45 height 45
type input "**********"
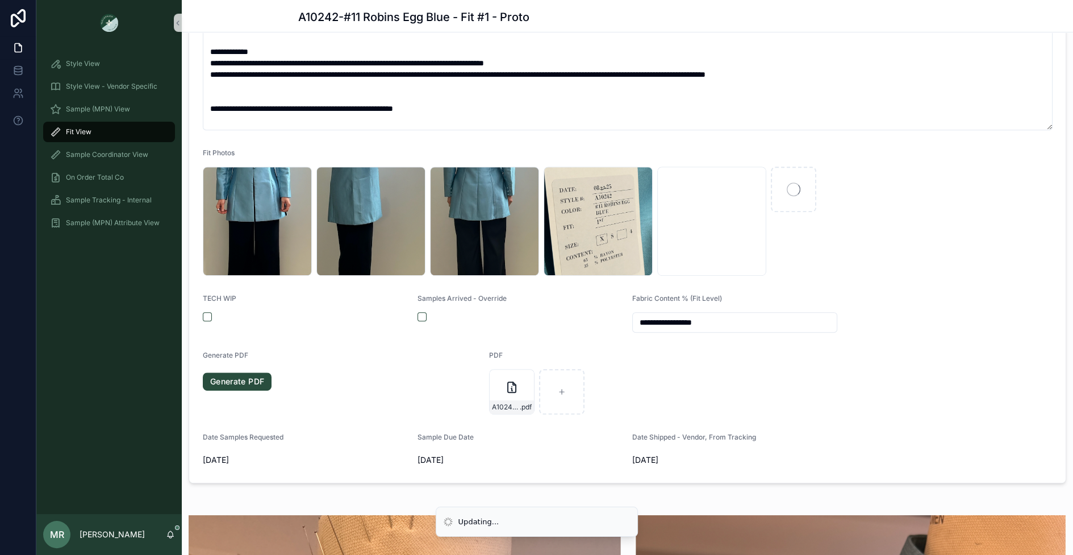
scroll to position [531, 0]
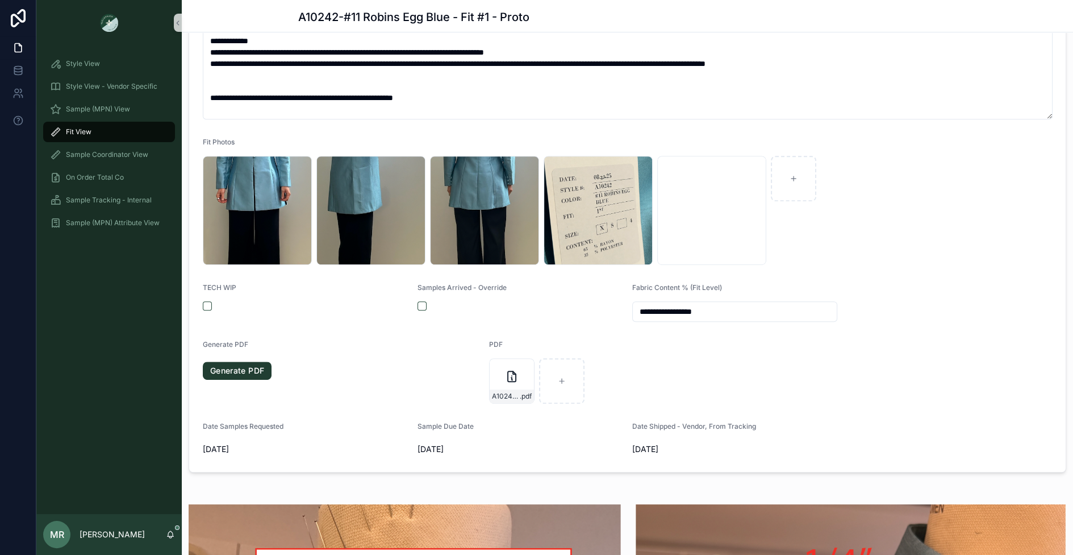
click at [227, 370] on link "Generate PDF" at bounding box center [237, 370] width 69 height 18
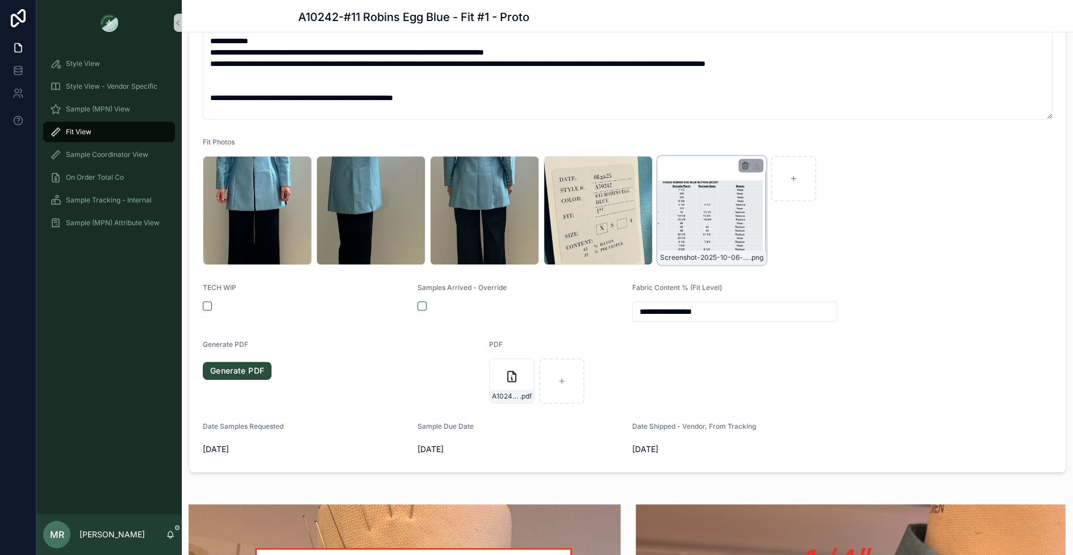
click at [744, 165] on icon "scrollable content" at bounding box center [745, 165] width 9 height 9
click at [767, 144] on icon "scrollable content" at bounding box center [769, 142] width 9 height 9
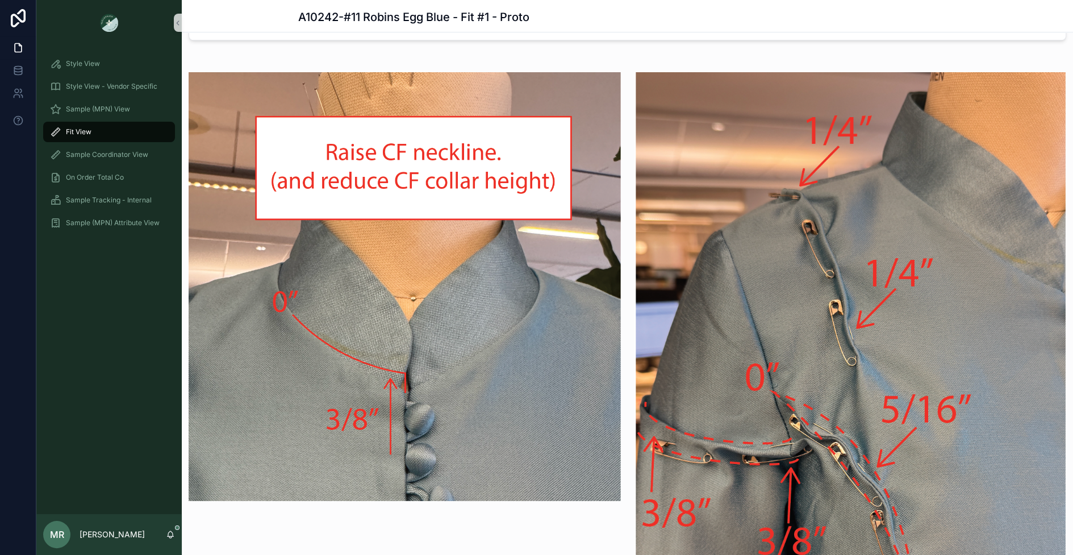
scroll to position [963, 0]
click at [510, 99] on img "scrollable content" at bounding box center [405, 287] width 432 height 428
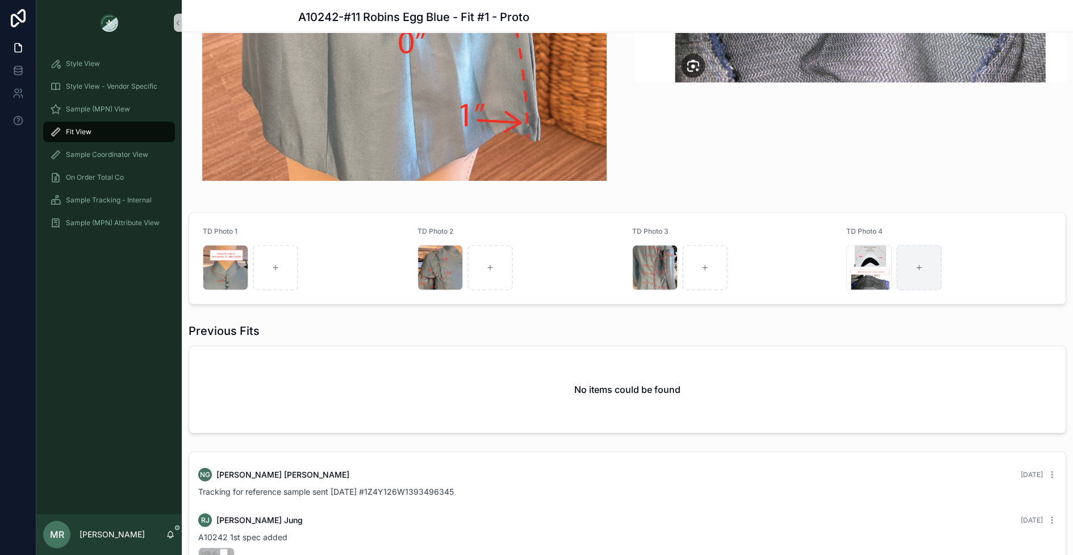
scroll to position [2278, 0]
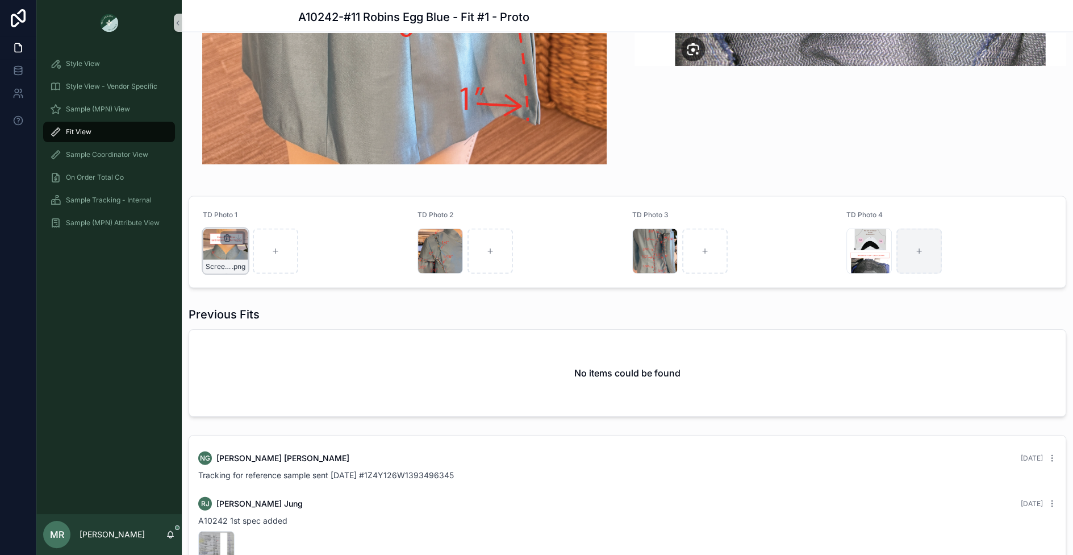
click at [227, 238] on icon "scrollable content" at bounding box center [227, 239] width 0 height 2
click at [252, 217] on icon "scrollable content" at bounding box center [252, 216] width 0 height 2
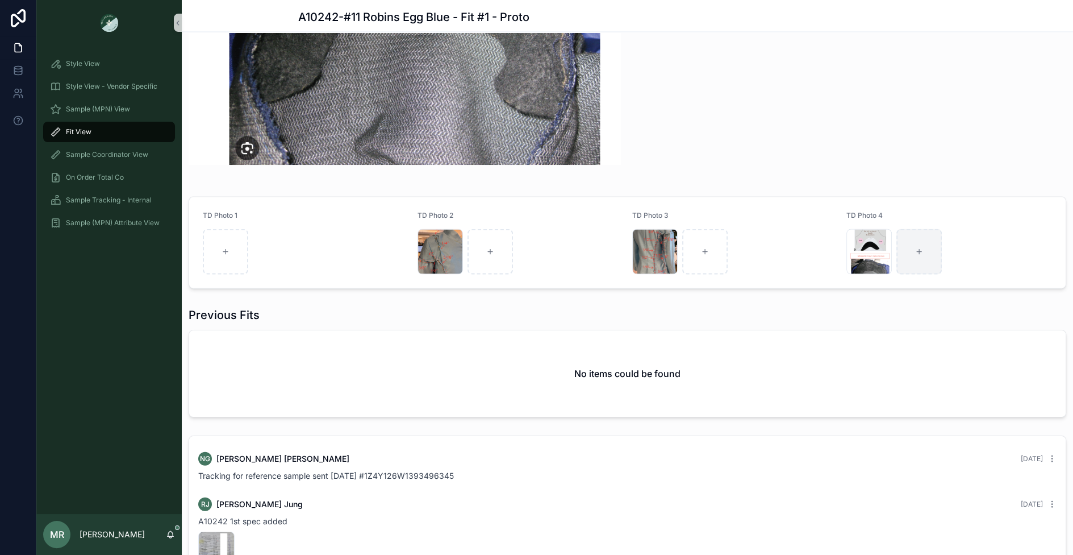
scroll to position [2403, 0]
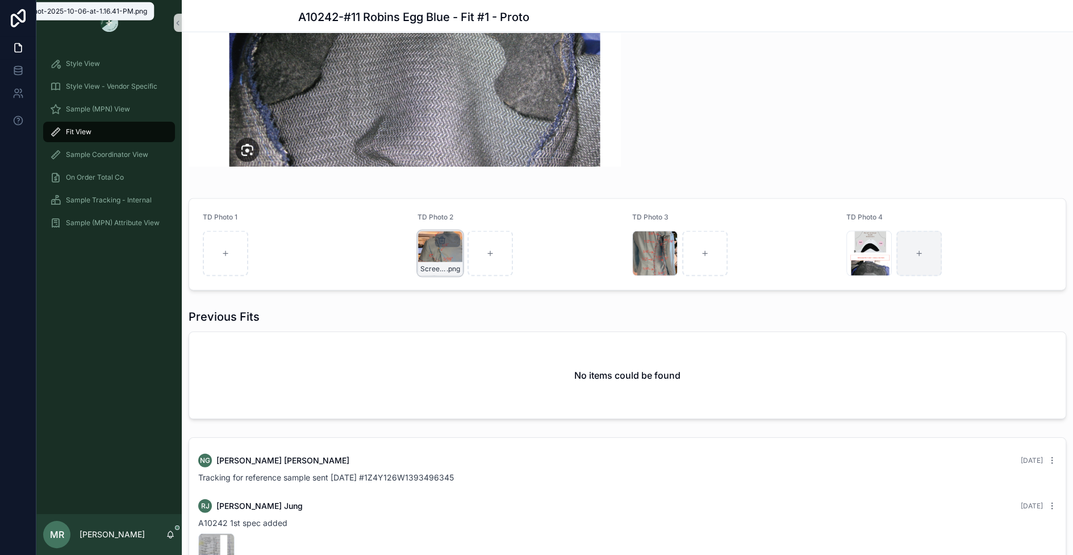
click at [443, 238] on icon "scrollable content" at bounding box center [442, 240] width 9 height 9
click at [465, 219] on icon "scrollable content" at bounding box center [465, 217] width 9 height 9
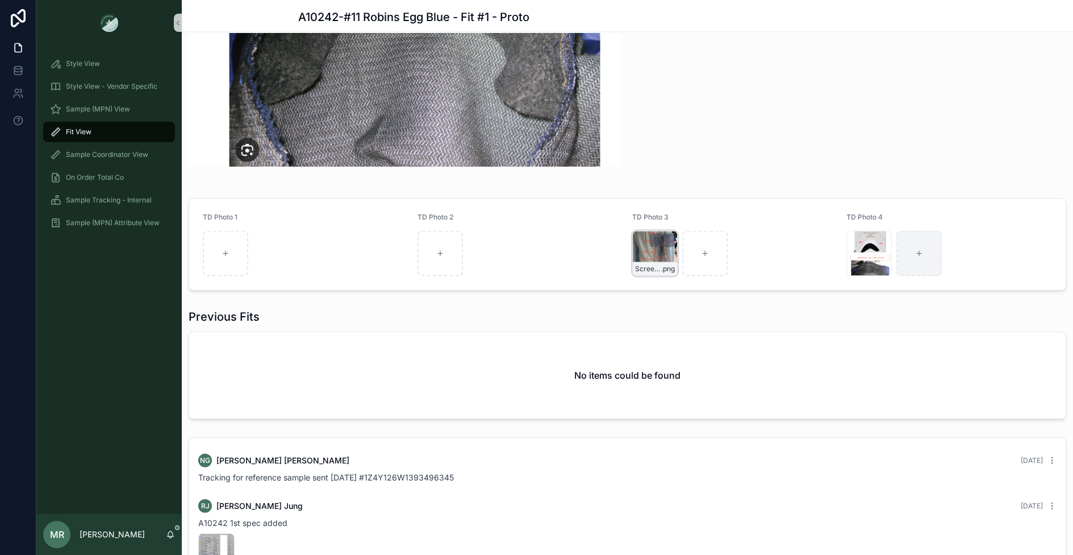
click at [656, 236] on icon "scrollable content" at bounding box center [656, 240] width 9 height 9
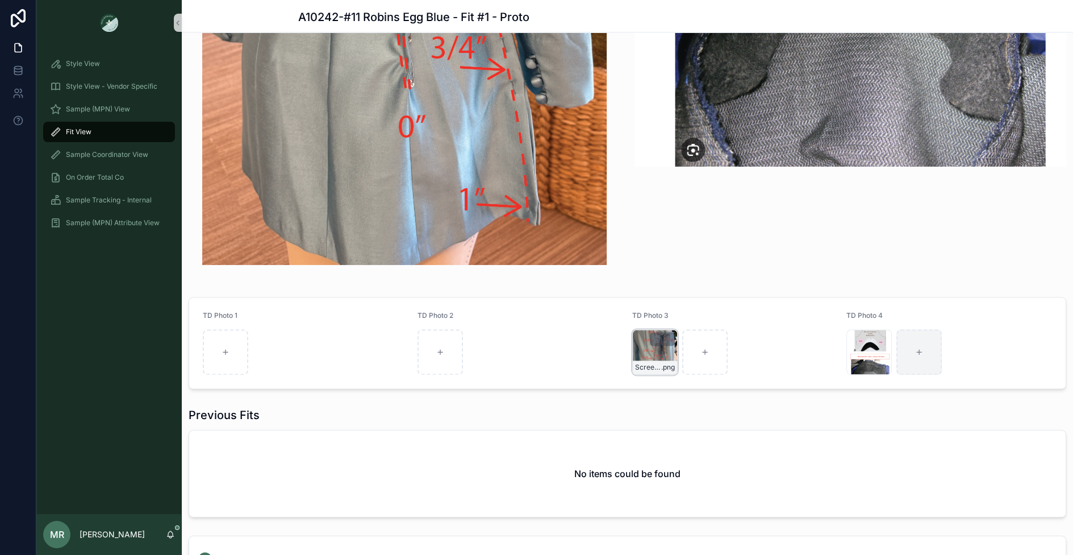
click at [657, 339] on icon "scrollable content" at bounding box center [657, 340] width 0 height 2
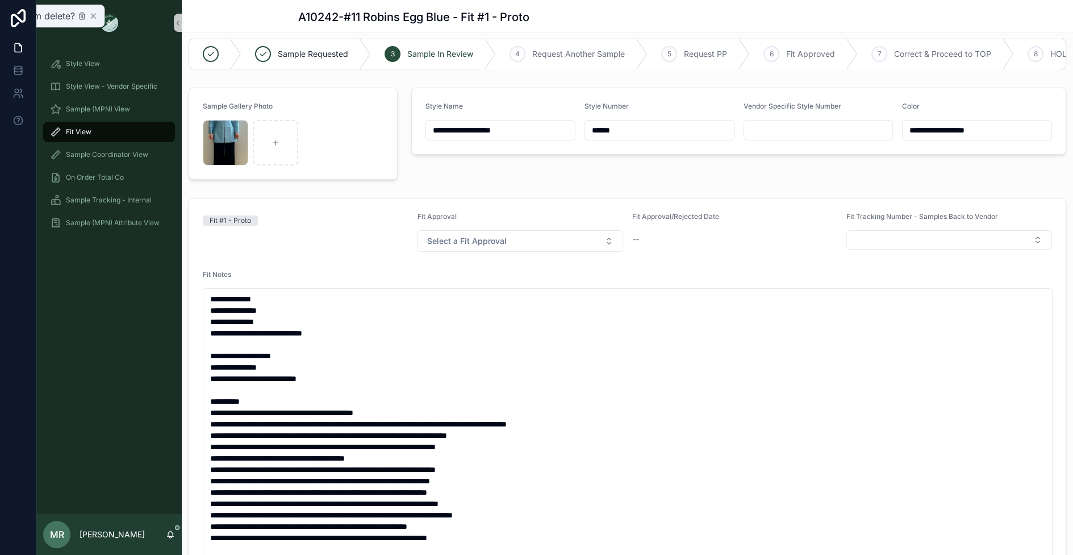
scroll to position [0, 0]
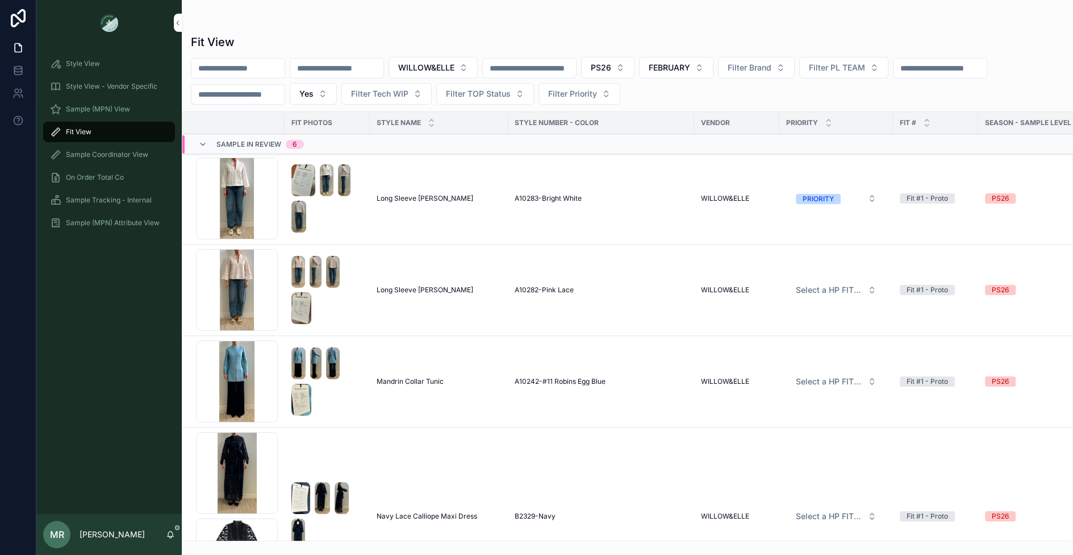
click at [414, 383] on span "Mandrin Collar Tunic" at bounding box center [410, 381] width 67 height 9
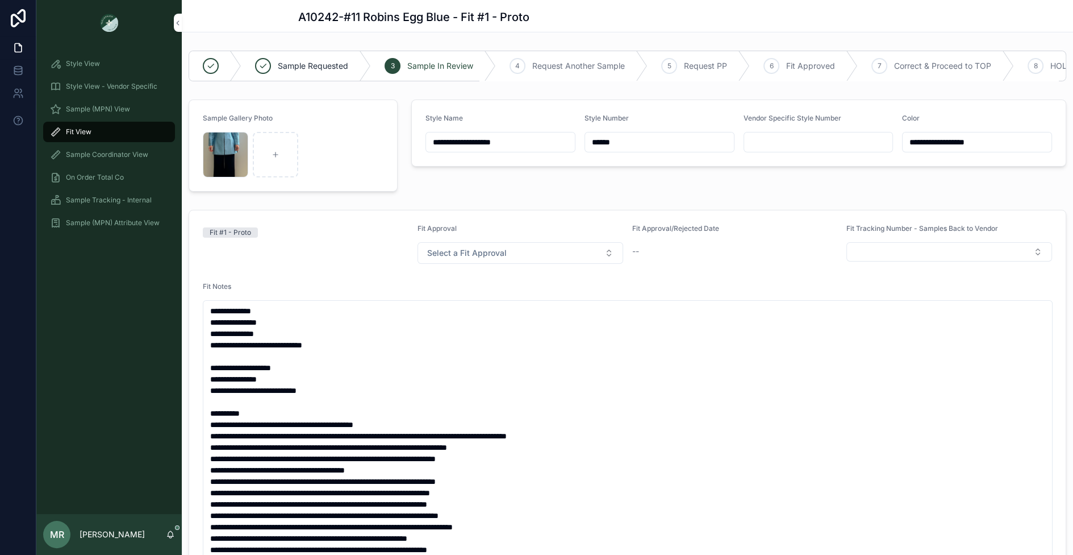
scroll to position [45, 0]
click at [500, 490] on textarea "scrollable content" at bounding box center [628, 475] width 850 height 351
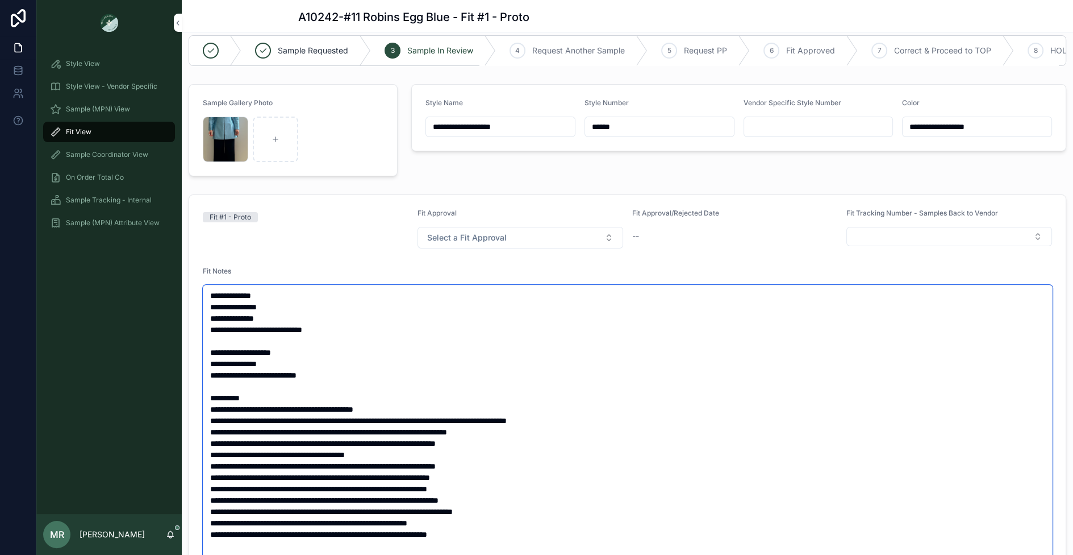
scroll to position [16, 0]
click at [507, 395] on textarea "scrollable content" at bounding box center [628, 459] width 850 height 351
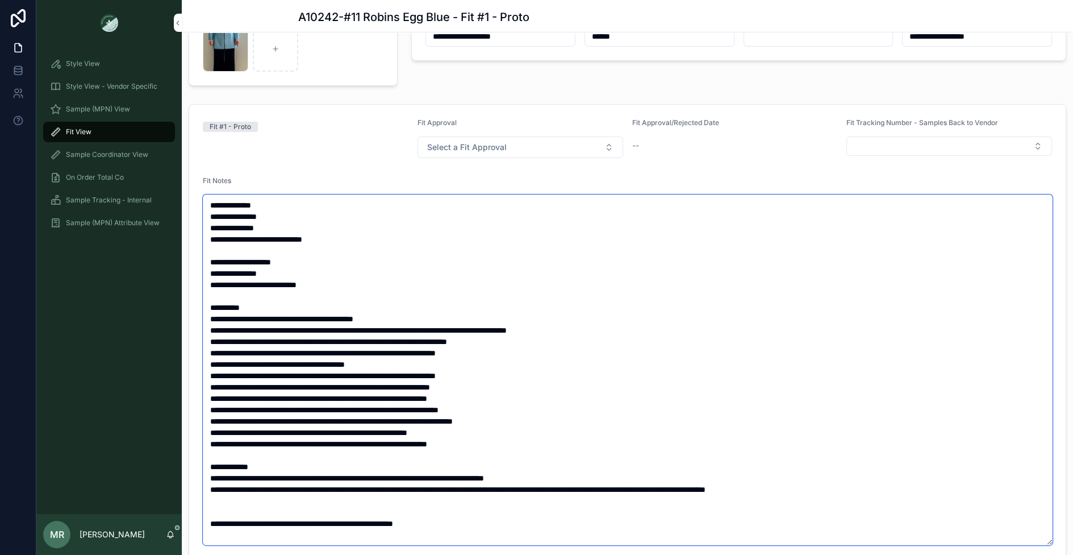
scroll to position [117, 0]
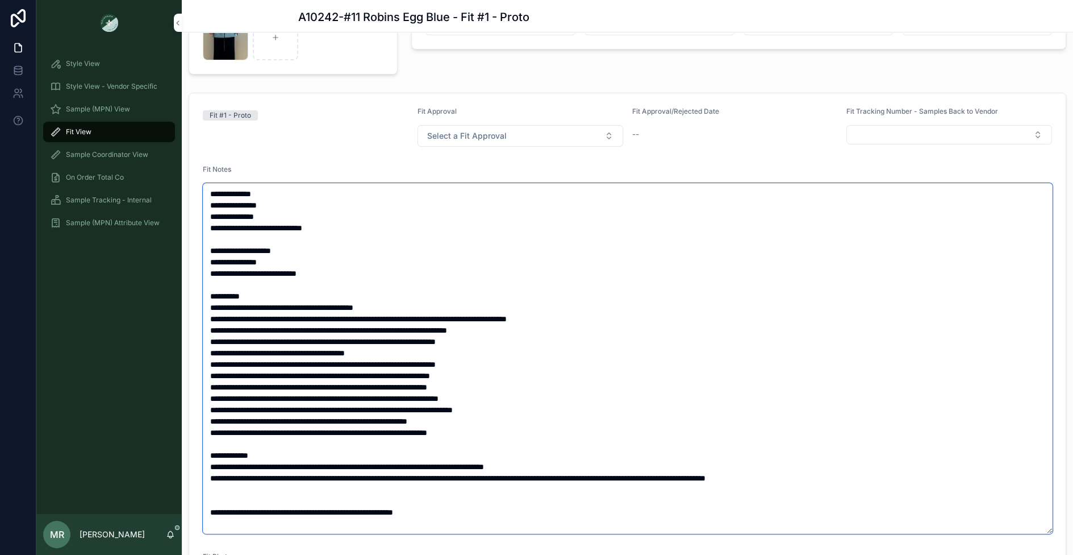
click at [209, 456] on textarea "scrollable content" at bounding box center [628, 358] width 850 height 351
click at [611, 316] on textarea "scrollable content" at bounding box center [628, 358] width 850 height 351
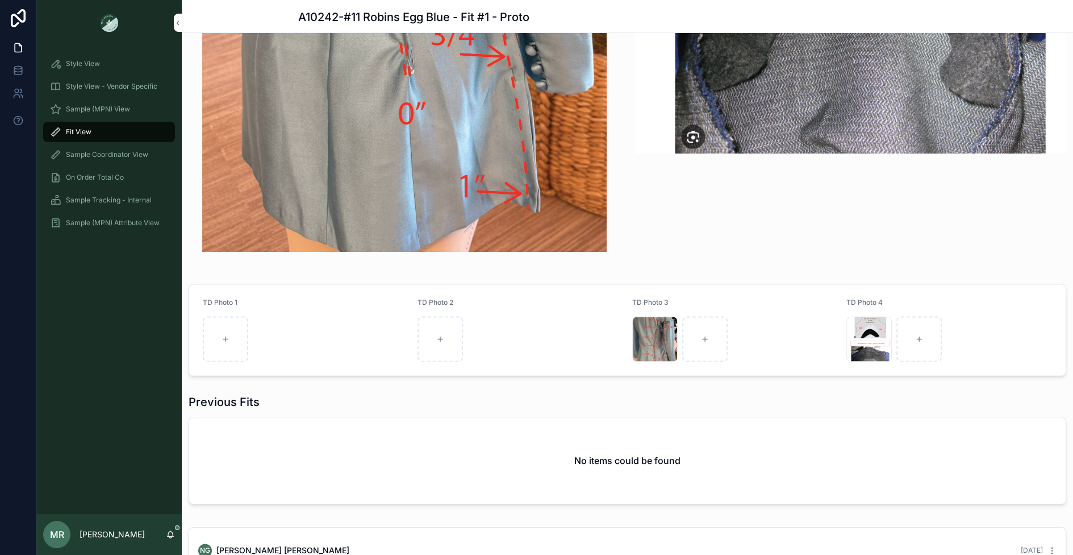
scroll to position [1580, 0]
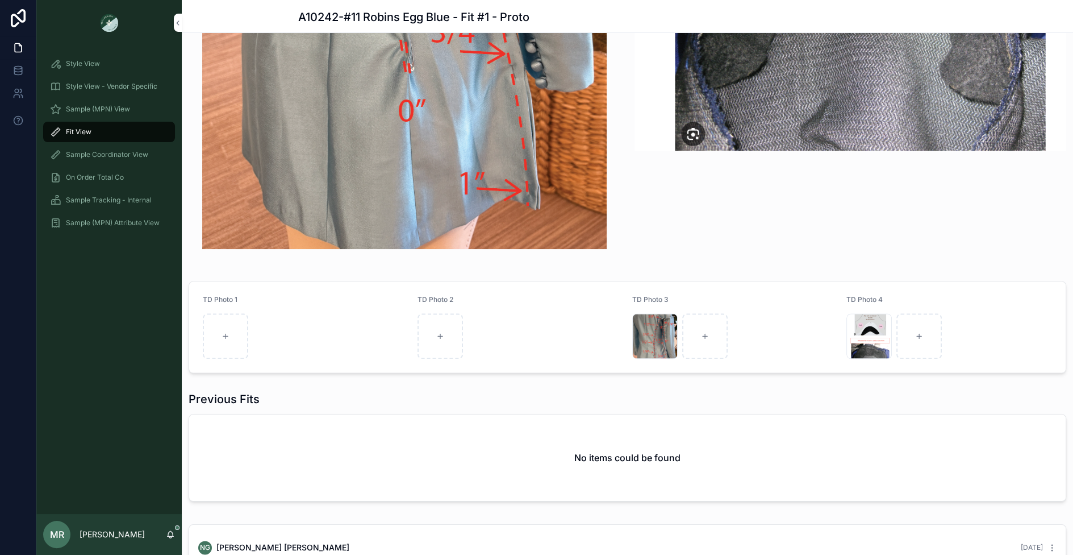
type textarea "**********"
click at [233, 334] on div "scrollable content" at bounding box center [225, 335] width 45 height 45
type input "**********"
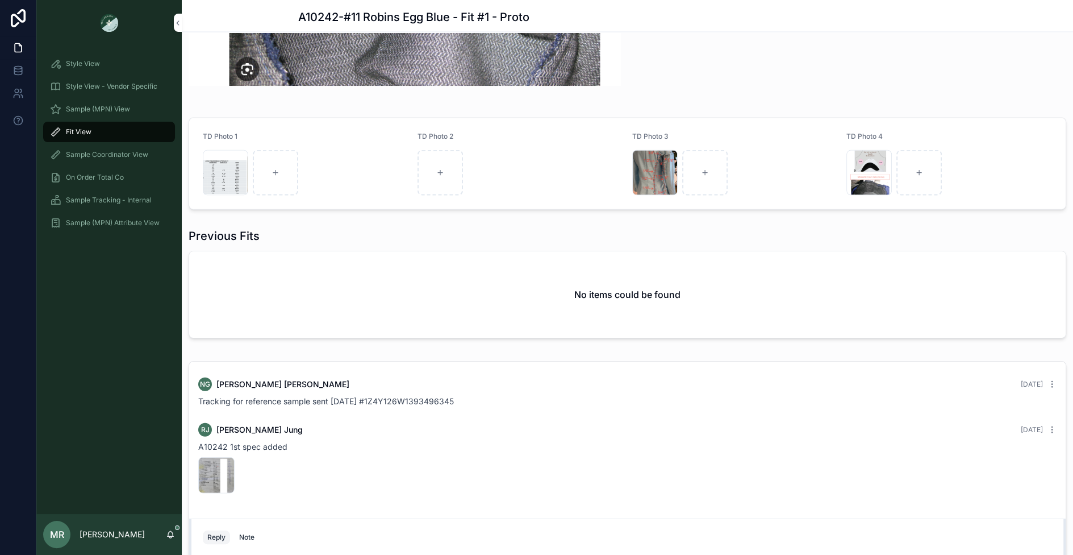
scroll to position [2471, 0]
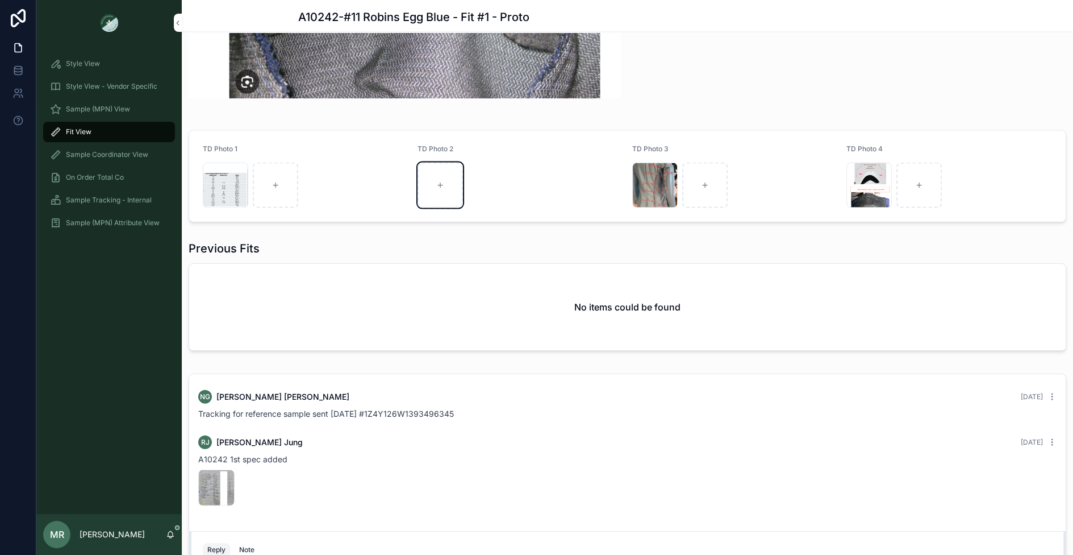
click at [434, 185] on div "scrollable content" at bounding box center [440, 185] width 45 height 45
type input "**********"
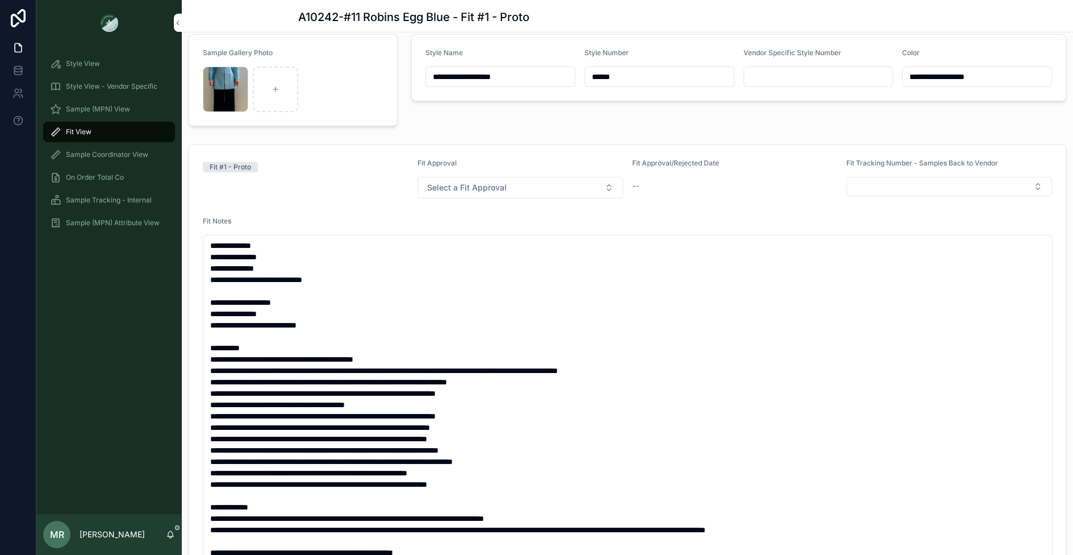
scroll to position [0, 0]
click at [602, 179] on button "Select a Fit Approval" at bounding box center [521, 188] width 206 height 22
click at [499, 232] on div "Request Another Sample" at bounding box center [492, 231] width 80 height 10
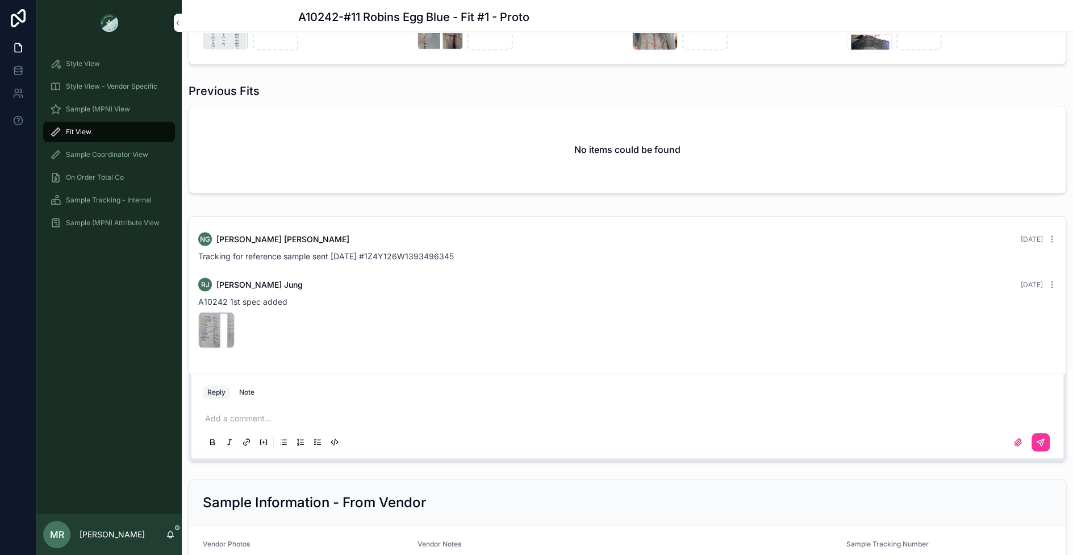
scroll to position [2209, 0]
click at [419, 411] on p "scrollable content" at bounding box center [630, 416] width 850 height 11
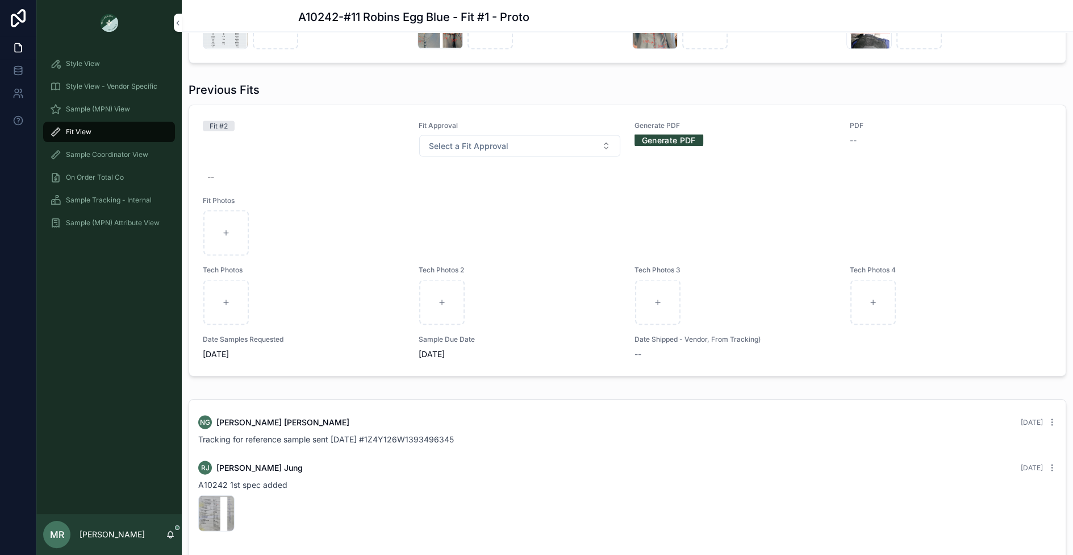
scroll to position [2393, 0]
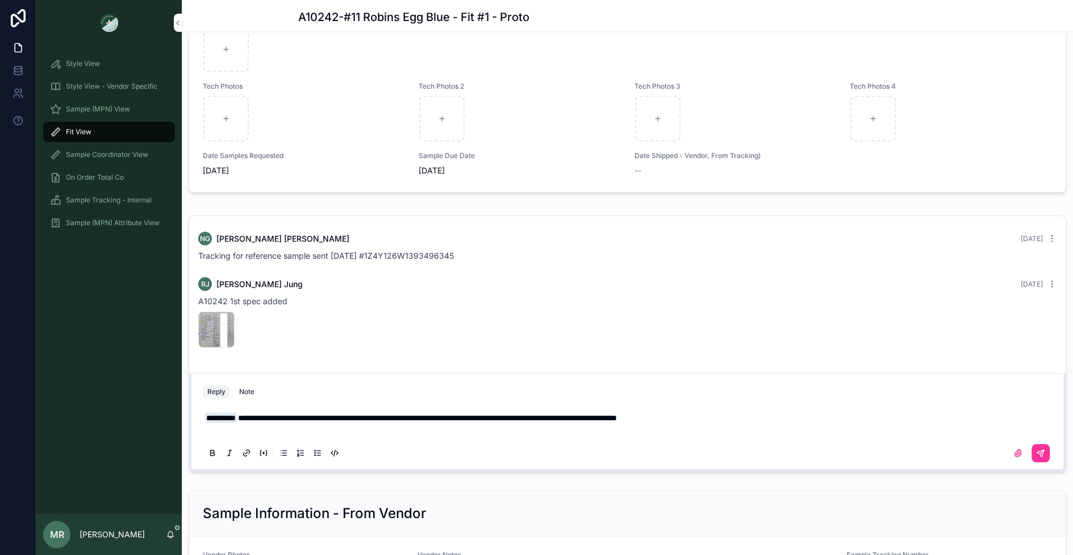
click at [1041, 450] on icon "scrollable content" at bounding box center [1043, 452] width 4 height 4
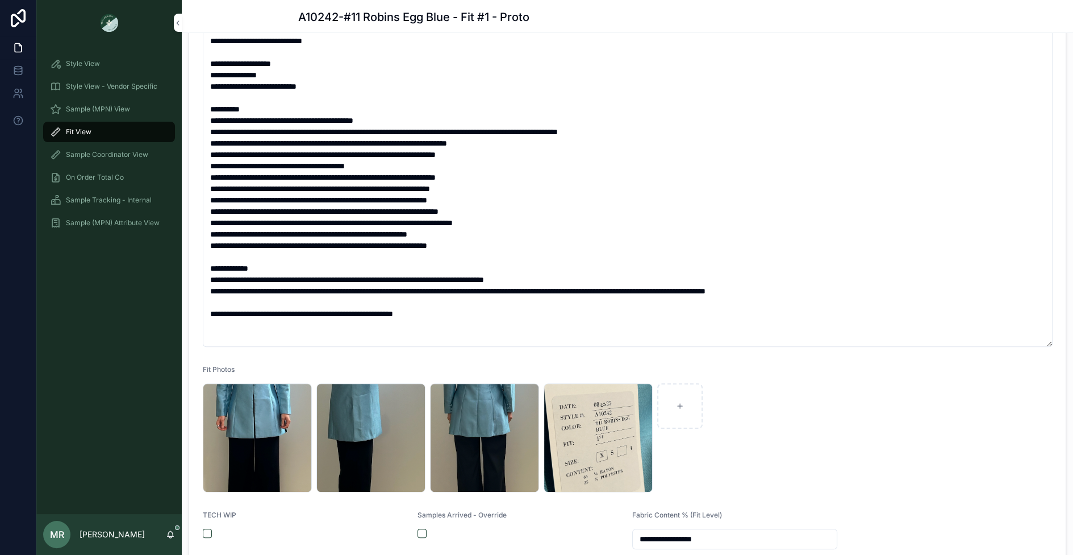
scroll to position [0, 0]
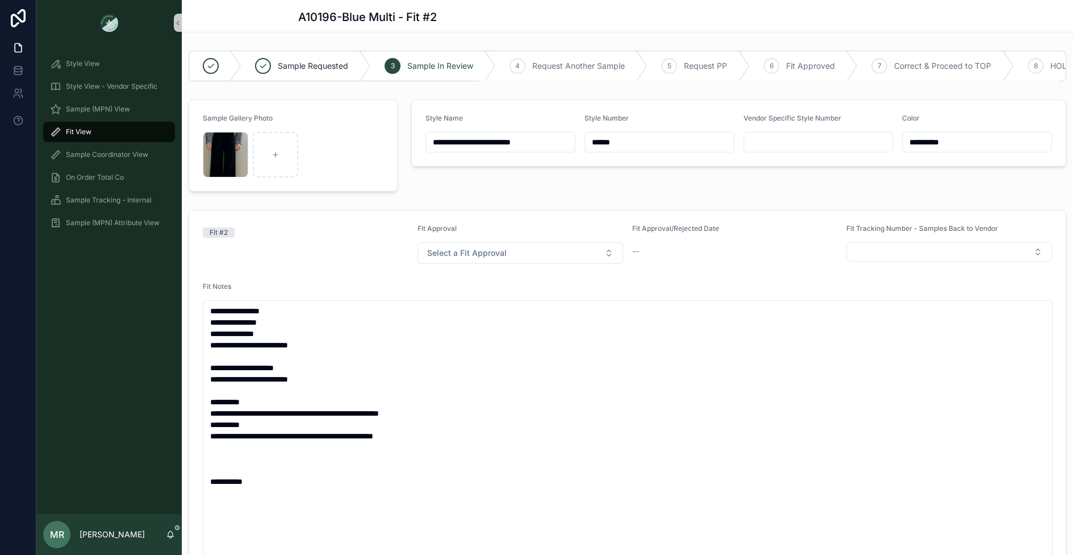
type input "*******"
click at [432, 356] on textarea "**********" at bounding box center [628, 435] width 850 height 271
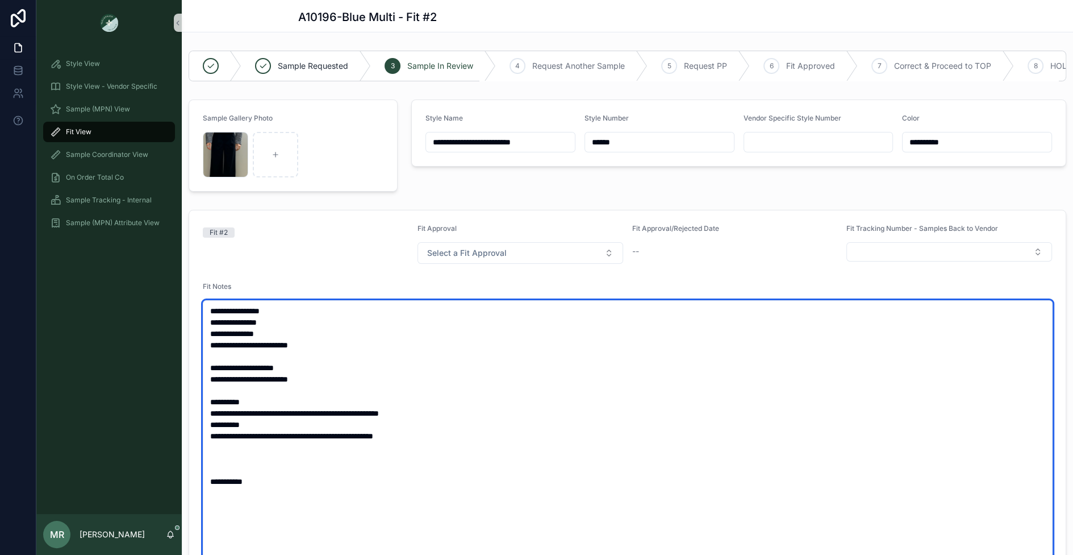
click at [297, 424] on textarea "**********" at bounding box center [628, 435] width 850 height 271
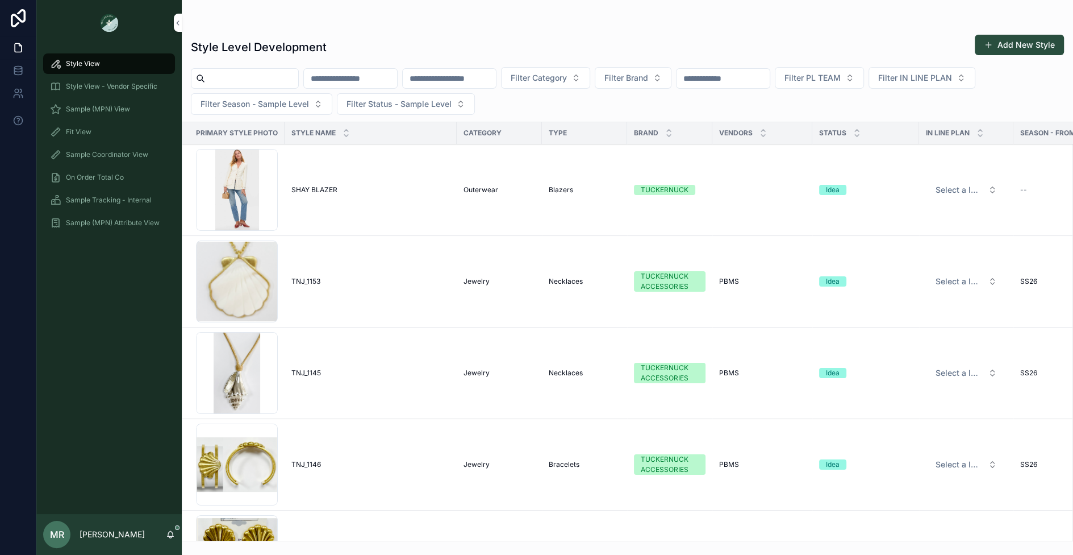
click at [86, 137] on div "Fit View" at bounding box center [109, 132] width 118 height 18
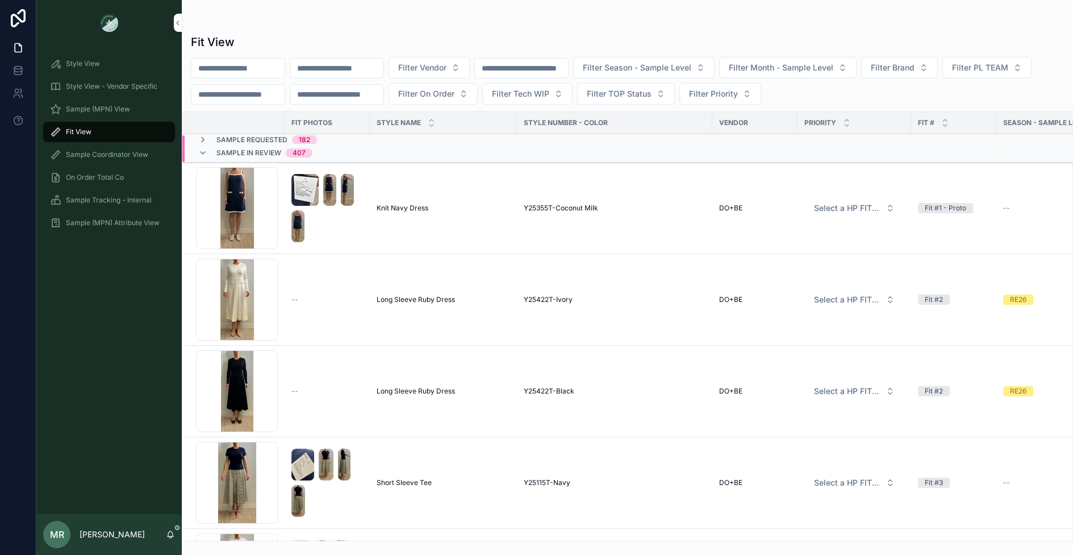
click at [470, 70] on button "Filter Vendor" at bounding box center [429, 68] width 81 height 22
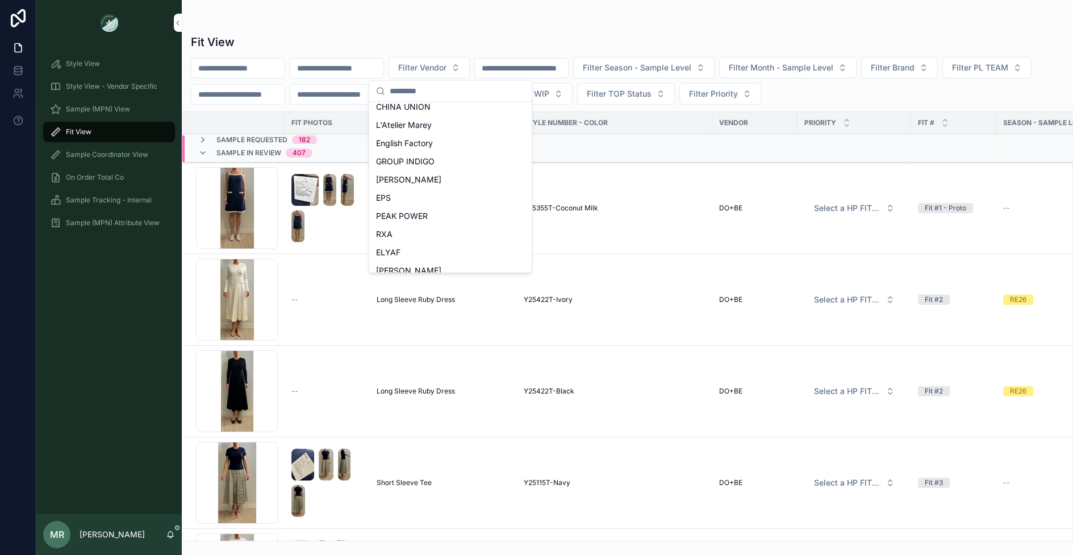
scroll to position [506, 0]
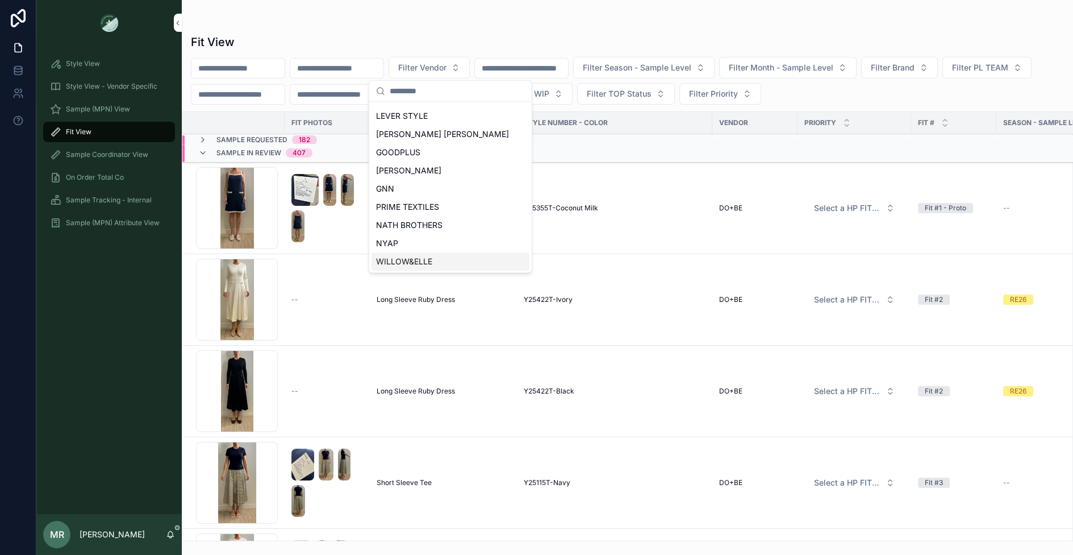
click at [421, 257] on span "WILLOW&ELLE" at bounding box center [404, 261] width 56 height 11
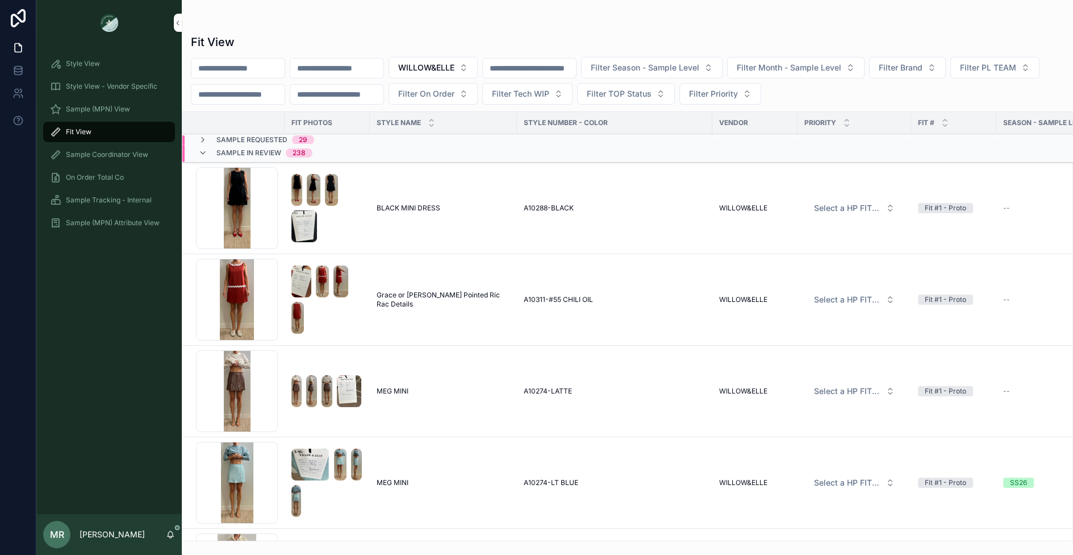
click at [689, 63] on span "Filter Season - Sample Level" at bounding box center [645, 67] width 109 height 11
click at [622, 114] on div "SS26" at bounding box center [683, 113] width 158 height 18
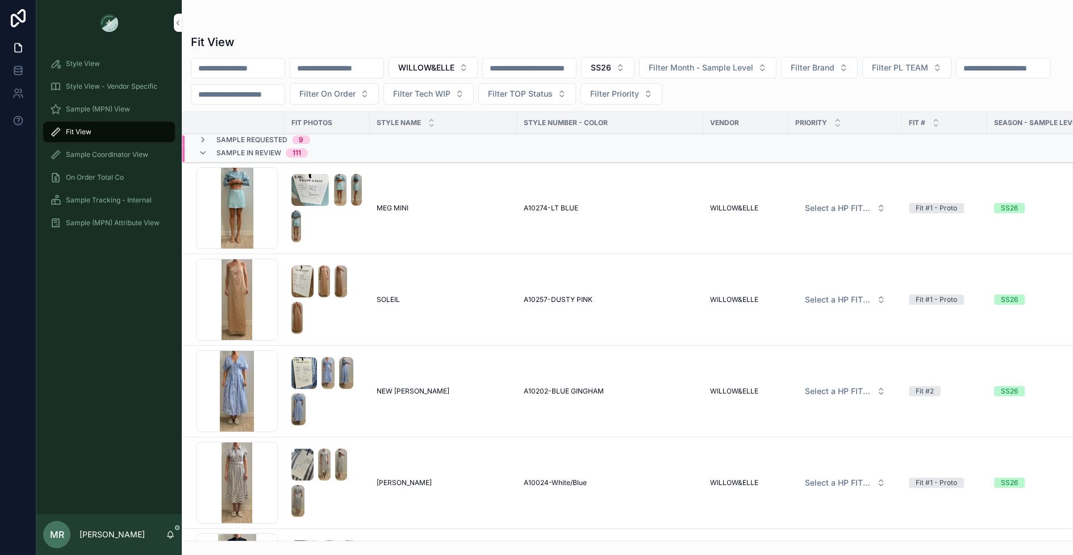
click at [611, 72] on span "SS26" at bounding box center [601, 67] width 20 height 11
click at [582, 148] on div "PS26" at bounding box center [639, 149] width 158 height 18
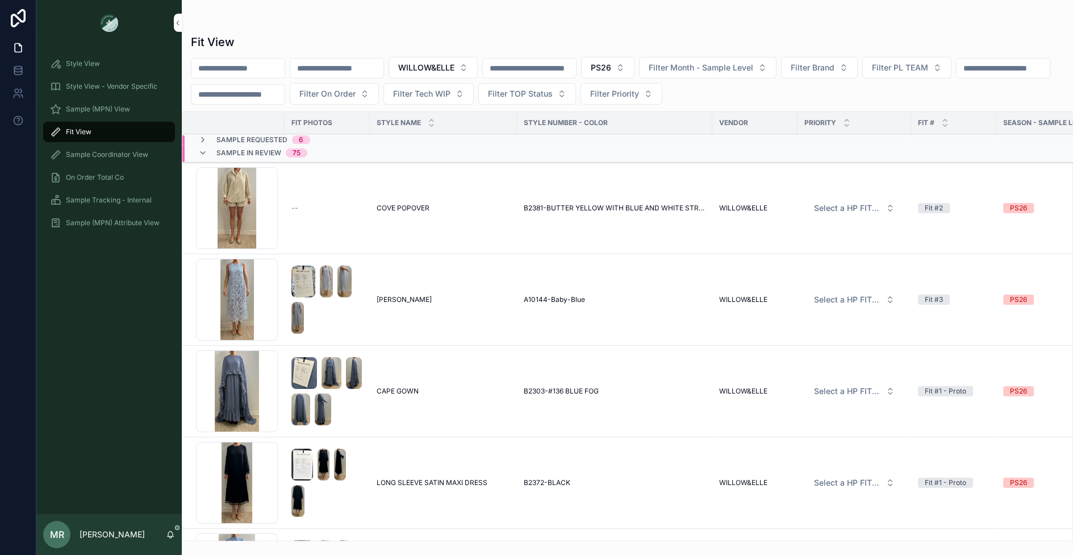
click at [356, 94] on span "Filter On Order" at bounding box center [327, 93] width 56 height 11
click at [396, 180] on div "Yes" at bounding box center [454, 175] width 158 height 18
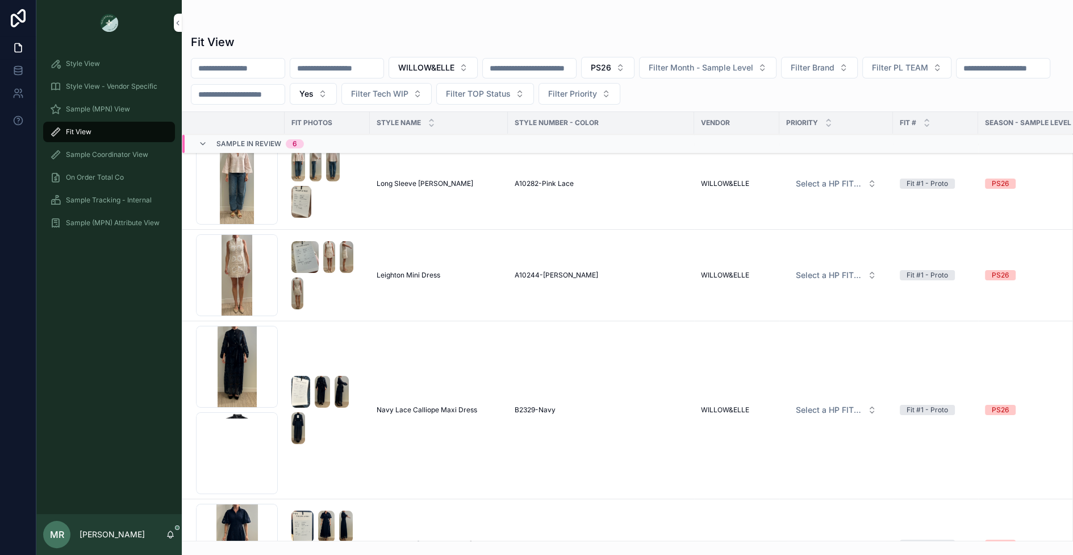
scroll to position [114, 0]
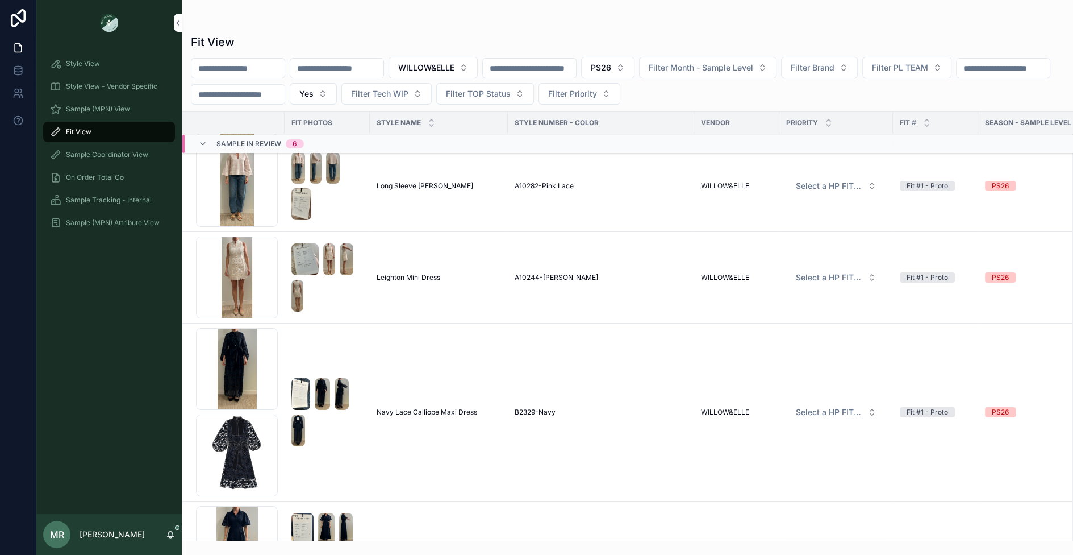
click at [417, 410] on span "Navy Lace Calliope Maxi Dress" at bounding box center [427, 411] width 101 height 9
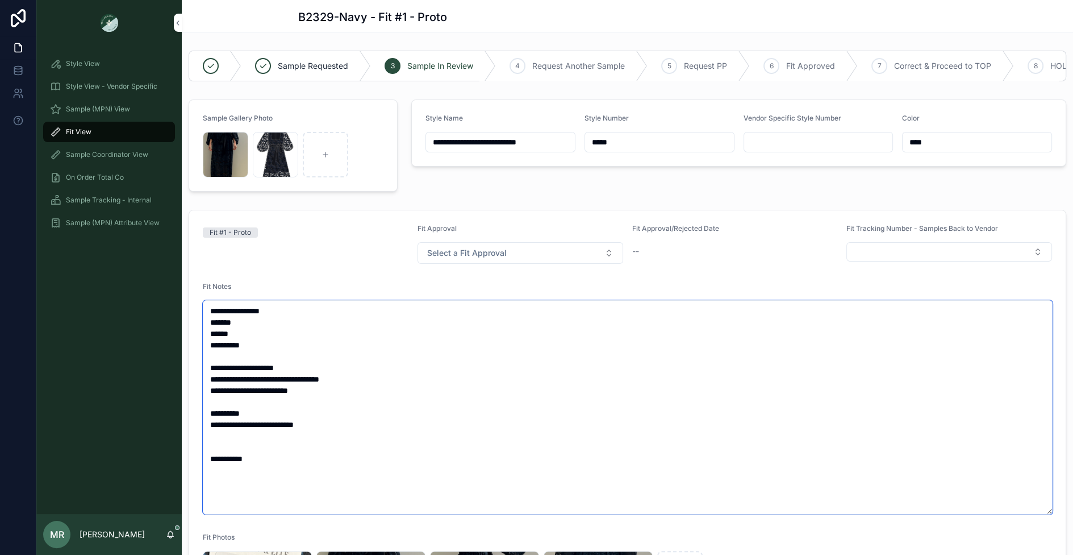
click at [361, 425] on textarea "**********" at bounding box center [628, 407] width 850 height 214
drag, startPoint x: 326, startPoint y: 422, endPoint x: 197, endPoint y: 422, distance: 129.0
click at [197, 422] on form "**********" at bounding box center [627, 538] width 877 height 656
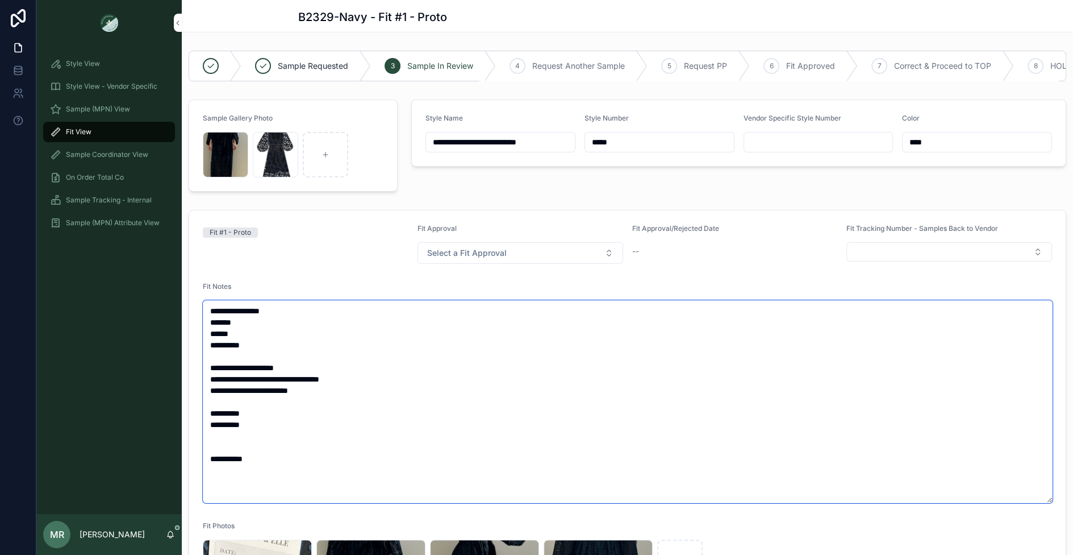
type textarea "**********"
